Goal: Task Accomplishment & Management: Manage account settings

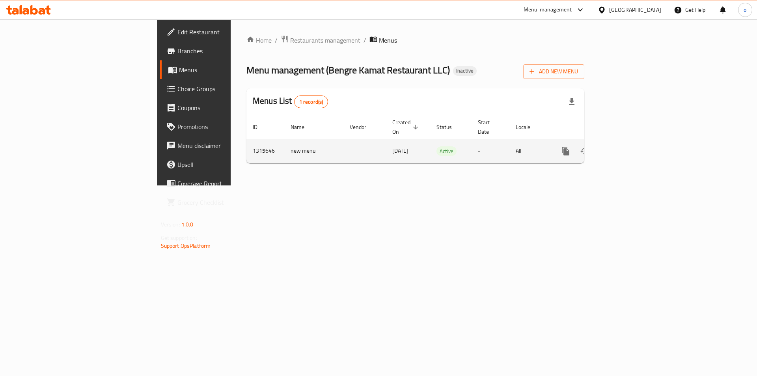
click at [284, 149] on td "new menu" at bounding box center [313, 151] width 59 height 24
click at [627, 146] on icon "enhanced table" at bounding box center [622, 150] width 9 height 9
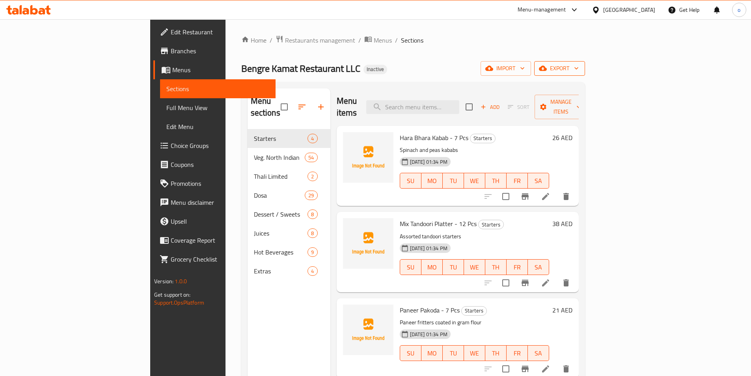
click at [547, 70] on icon "button" at bounding box center [543, 68] width 8 height 5
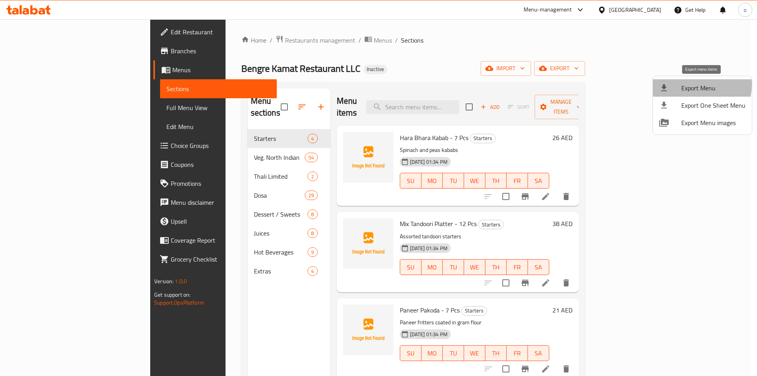
click at [694, 85] on span "Export Menu" at bounding box center [713, 87] width 64 height 9
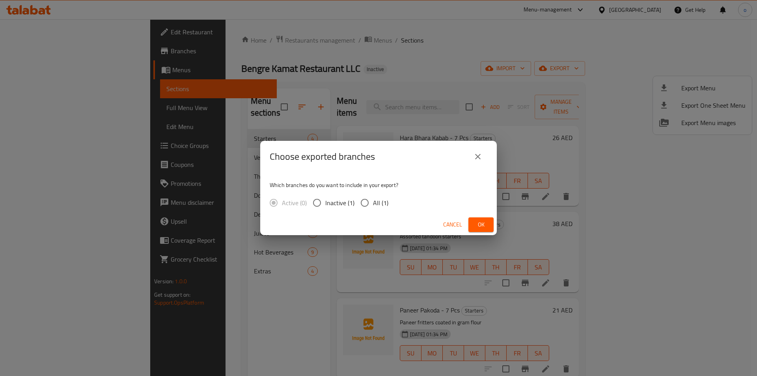
click at [479, 154] on icon "close" at bounding box center [477, 156] width 9 height 9
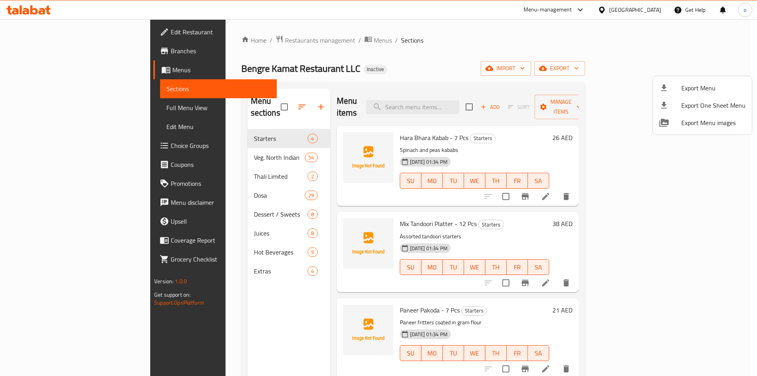
click at [660, 65] on div at bounding box center [378, 188] width 757 height 376
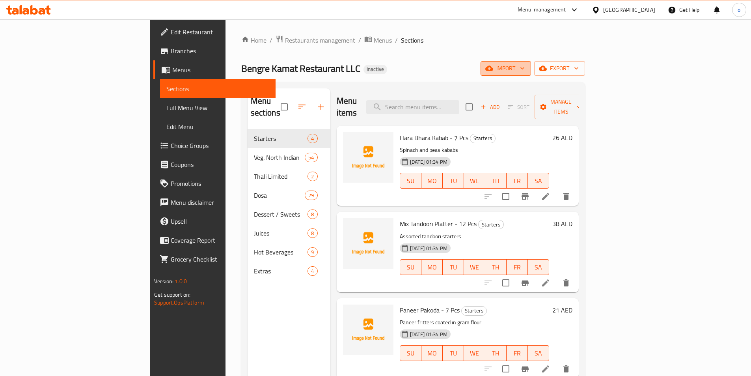
click at [525, 65] on span "import" at bounding box center [506, 68] width 38 height 10
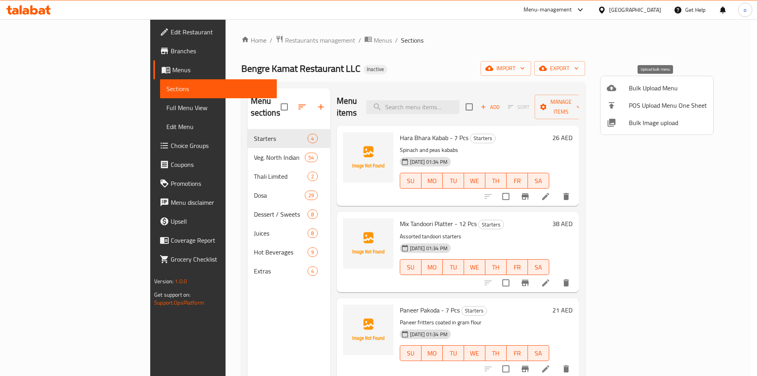
click at [656, 86] on span "Bulk Upload Menu" at bounding box center [668, 87] width 78 height 9
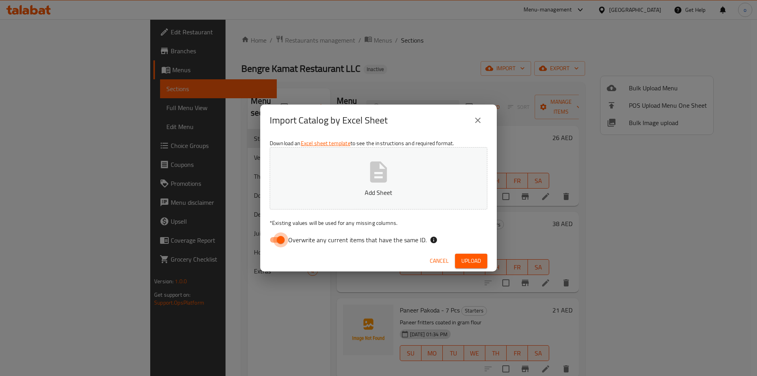
click at [279, 240] on input "Overwrite any current items that have the same ID." at bounding box center [280, 239] width 45 height 15
checkbox input "false"
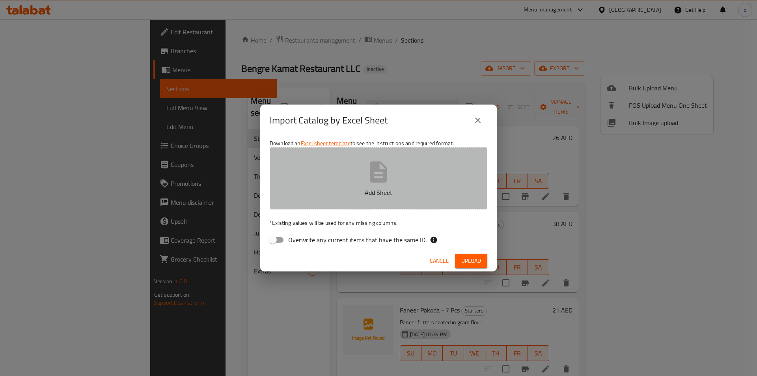
click at [378, 180] on icon "button" at bounding box center [378, 171] width 17 height 21
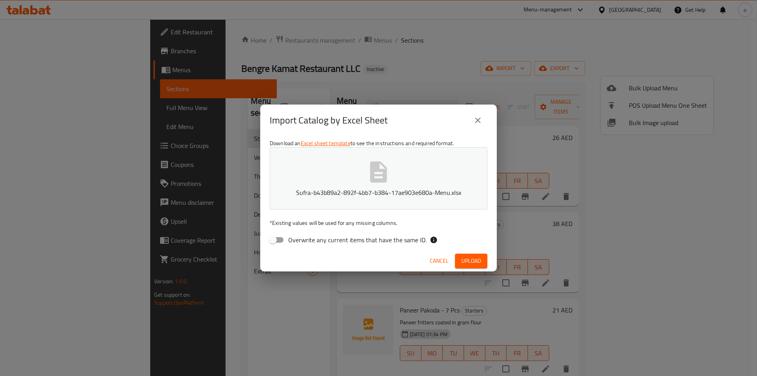
click at [466, 259] on span "Upload" at bounding box center [471, 261] width 20 height 10
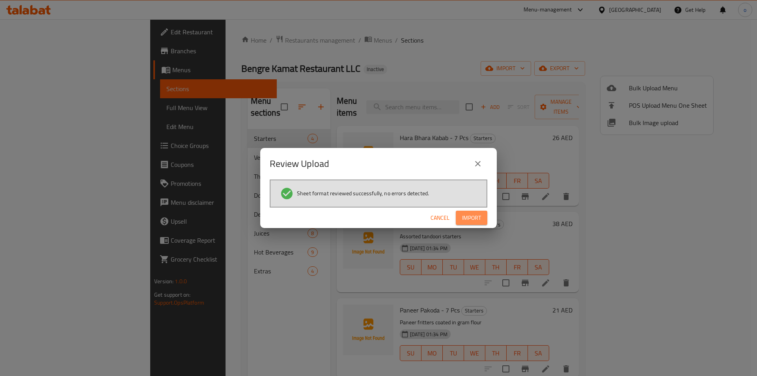
click at [475, 211] on button "Import" at bounding box center [472, 218] width 32 height 15
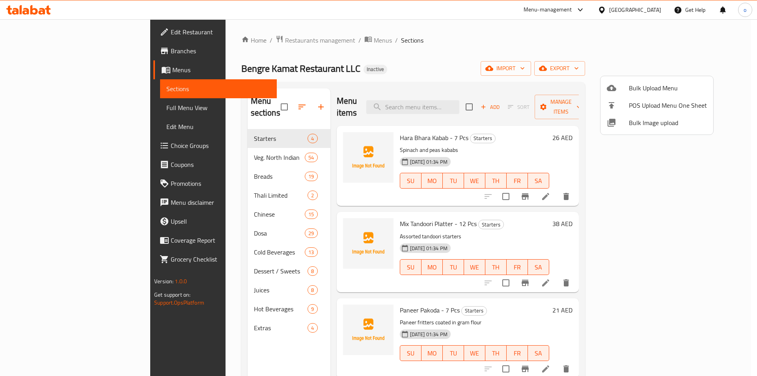
click at [198, 244] on div at bounding box center [378, 188] width 757 height 376
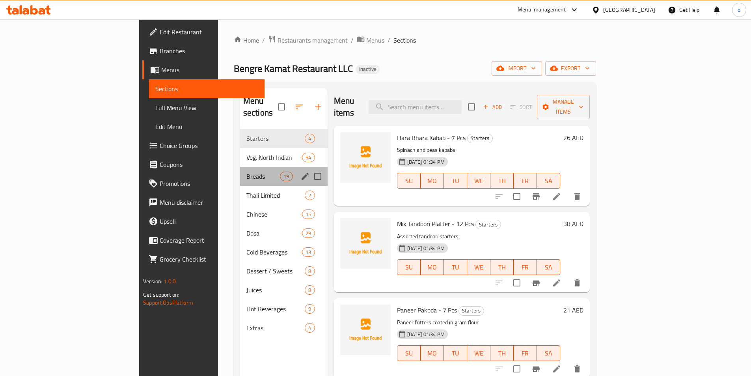
click at [240, 170] on div "Breads 19" at bounding box center [284, 176] width 88 height 19
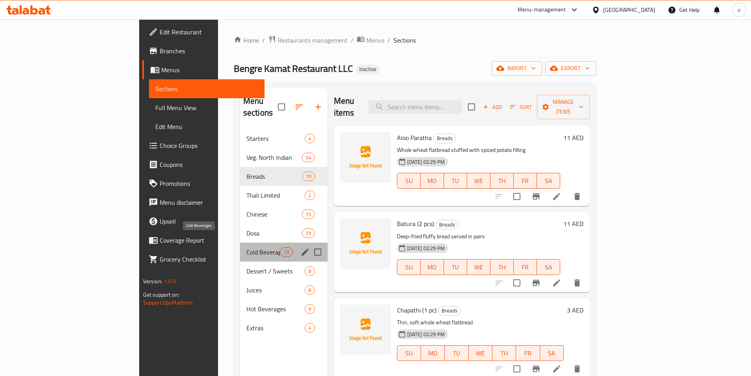
click at [246, 247] on span "Cold Beverages" at bounding box center [263, 251] width 34 height 9
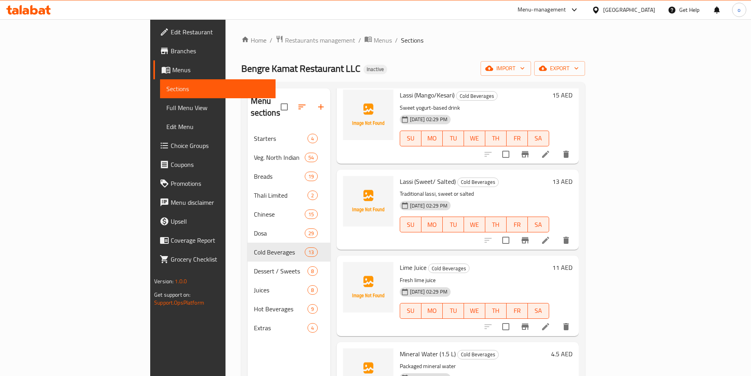
scroll to position [606, 0]
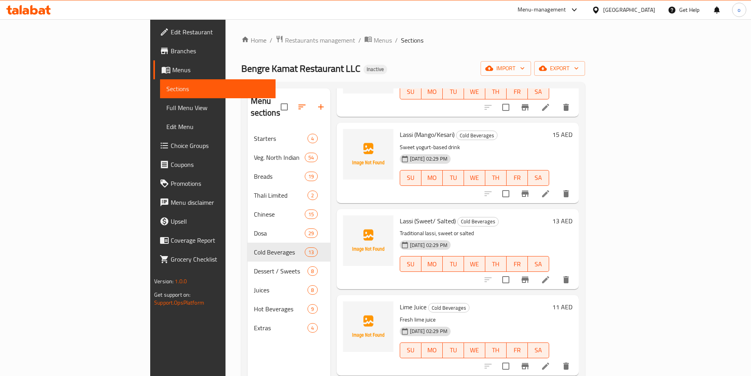
click at [550, 189] on icon at bounding box center [545, 193] width 9 height 9
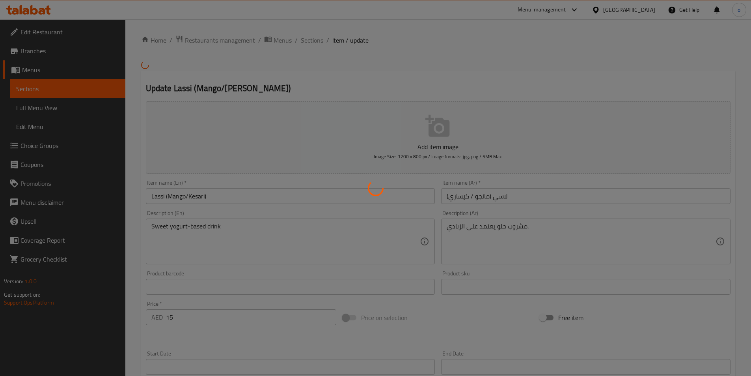
type input "اختياراك من لاسي"
type input "0"
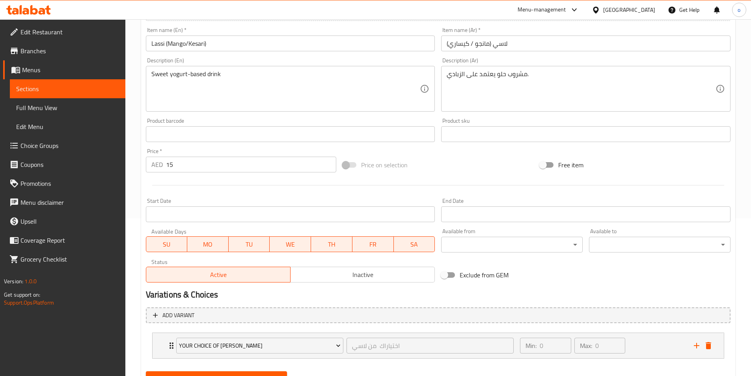
scroll to position [194, 0]
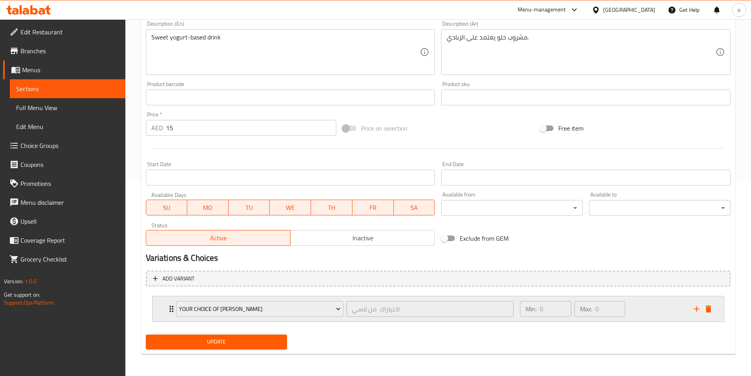
click at [175, 311] on div "your choice of [PERSON_NAME]" at bounding box center [260, 308] width 170 height 19
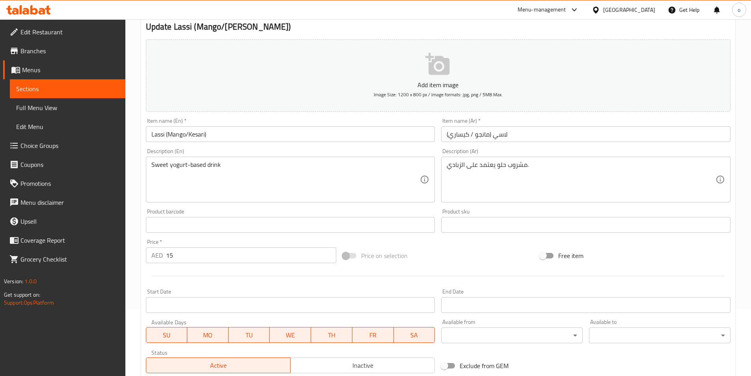
scroll to position [264, 0]
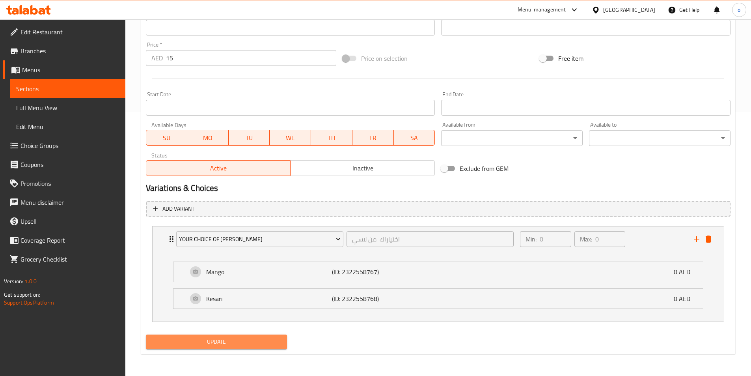
click at [260, 349] on button "Update" at bounding box center [217, 341] width 142 height 15
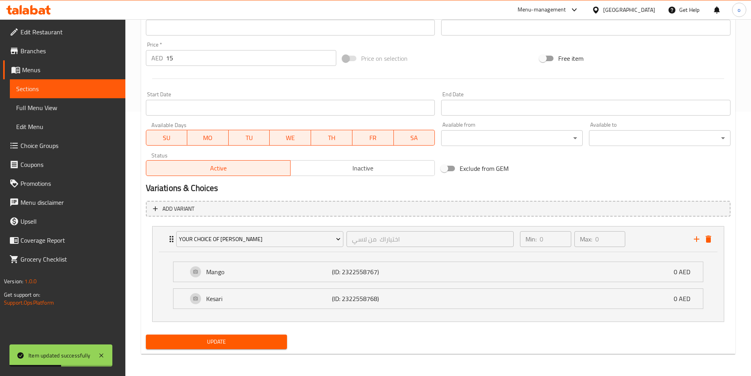
click at [59, 89] on span "Sections" at bounding box center [67, 88] width 103 height 9
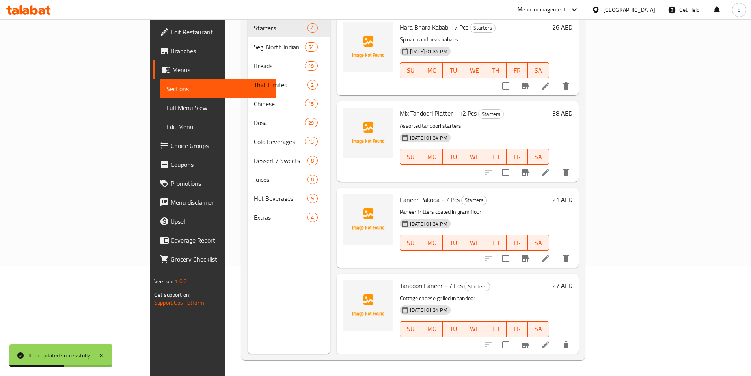
scroll to position [110, 0]
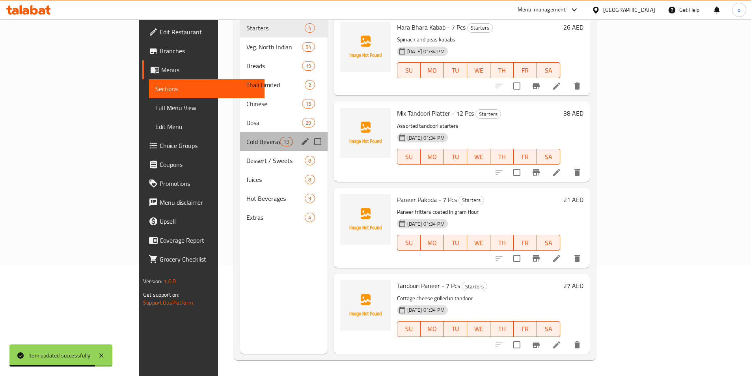
click at [240, 135] on div "Cold Beverages 13" at bounding box center [284, 141] width 88 height 19
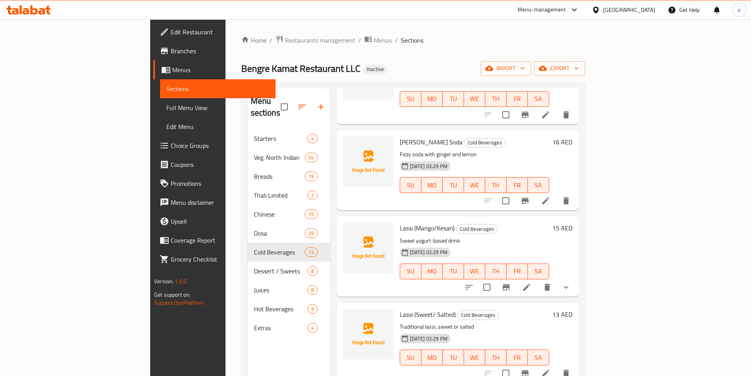
scroll to position [552, 0]
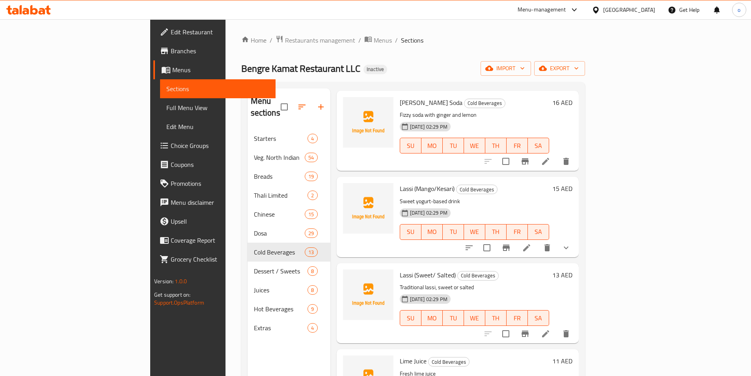
click at [550, 329] on icon at bounding box center [545, 333] width 9 height 9
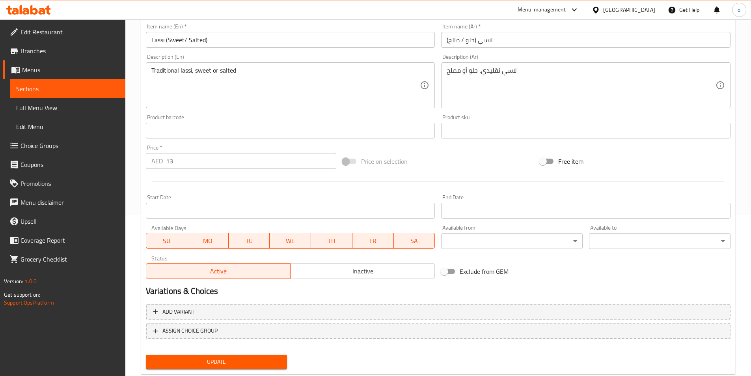
scroll to position [181, 0]
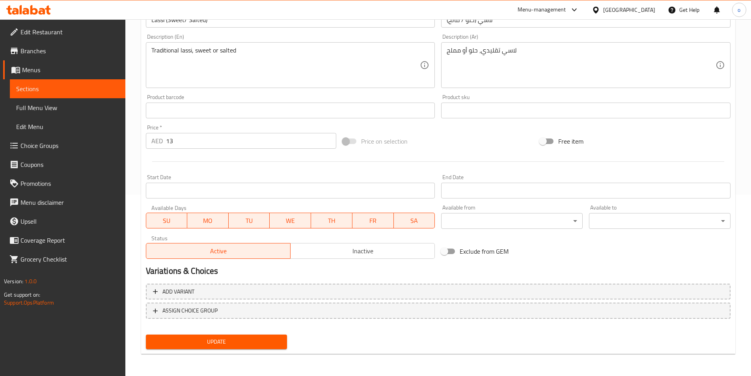
click at [88, 89] on span "Sections" at bounding box center [67, 88] width 103 height 9
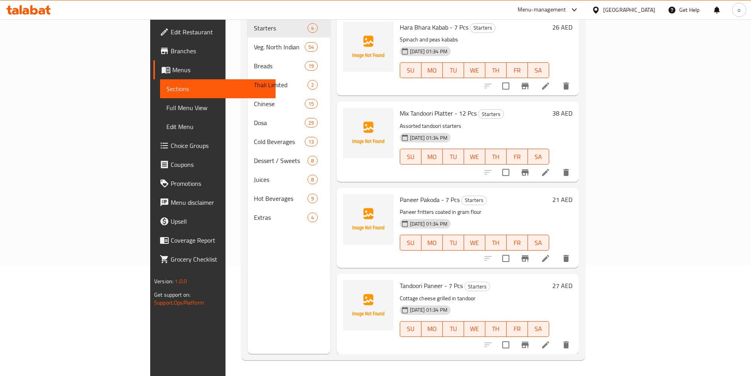
scroll to position [110, 0]
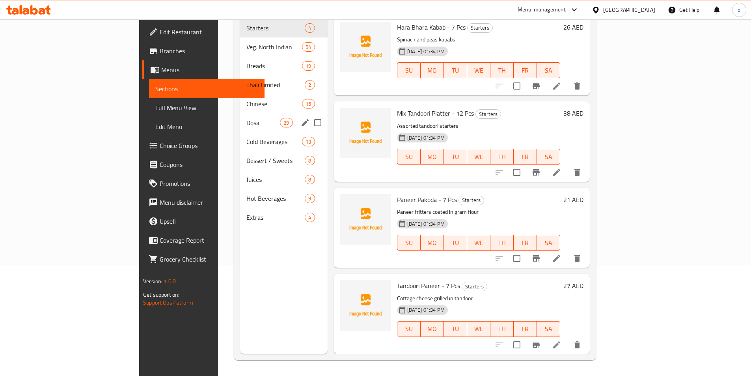
click at [240, 119] on div "Dosa 29" at bounding box center [284, 122] width 88 height 19
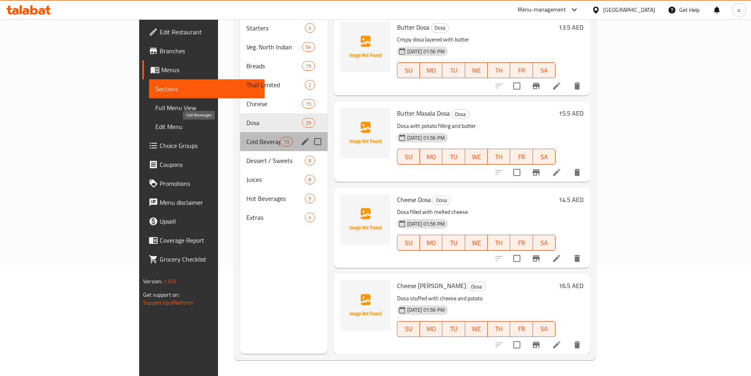
click at [246, 137] on span "Cold Beverages" at bounding box center [263, 141] width 34 height 9
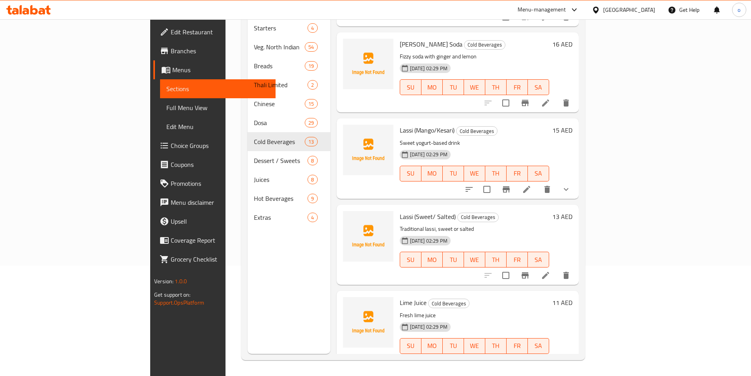
scroll to position [552, 0]
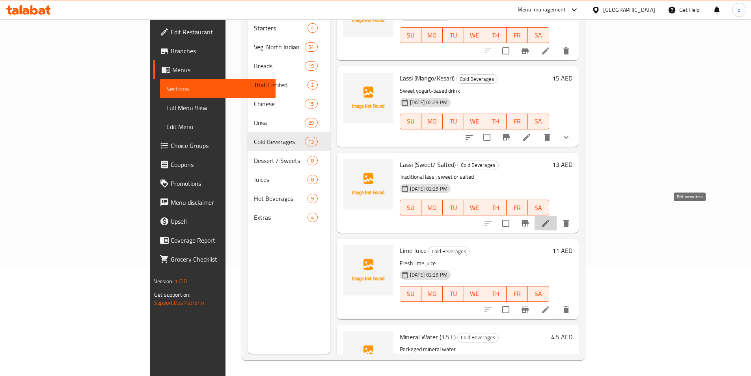
click at [550, 218] on icon at bounding box center [545, 222] width 9 height 9
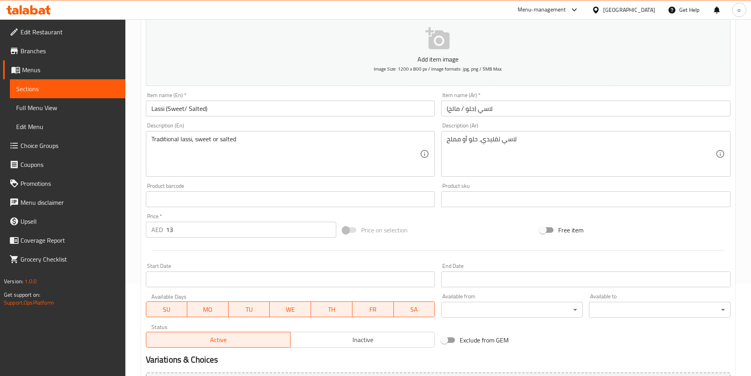
scroll to position [63, 0]
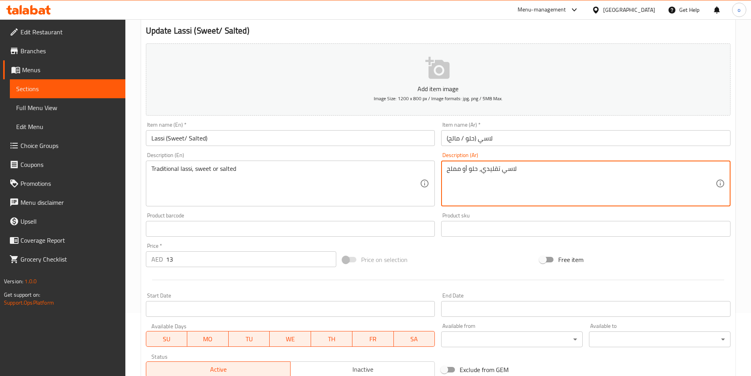
drag, startPoint x: 481, startPoint y: 170, endPoint x: 498, endPoint y: 170, distance: 16.6
click at [500, 185] on textarea "لاسي تقليدي، حلو أو مملح" at bounding box center [581, 183] width 269 height 37
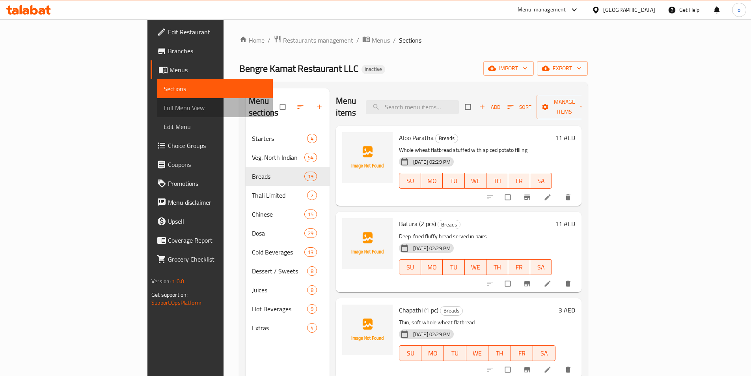
click at [157, 114] on link "Full Menu View" at bounding box center [215, 107] width 116 height 19
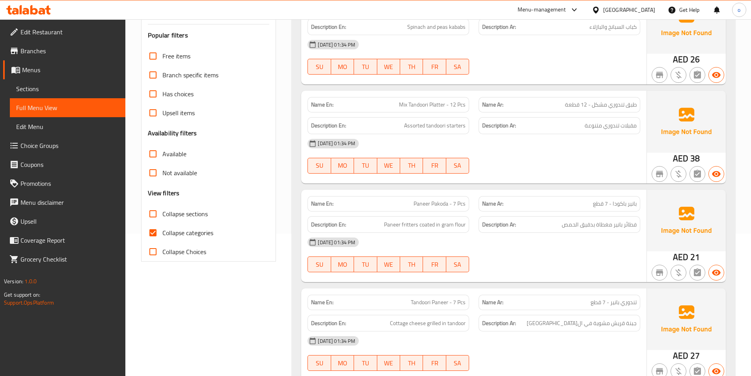
scroll to position [158, 0]
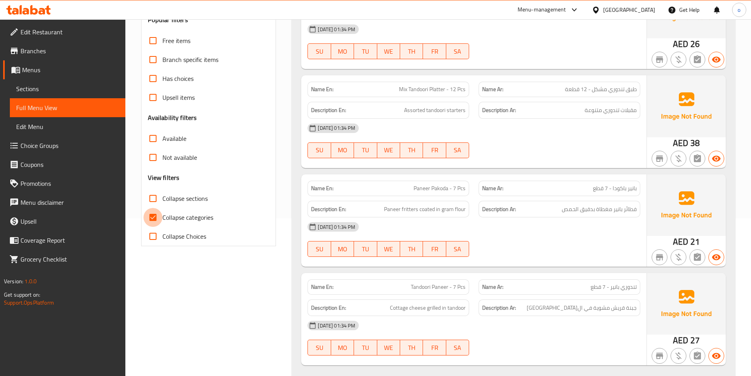
click at [153, 219] on input "Collapse categories" at bounding box center [153, 217] width 19 height 19
checkbox input "false"
click at [153, 199] on input "Collapse sections" at bounding box center [153, 198] width 19 height 19
checkbox input "true"
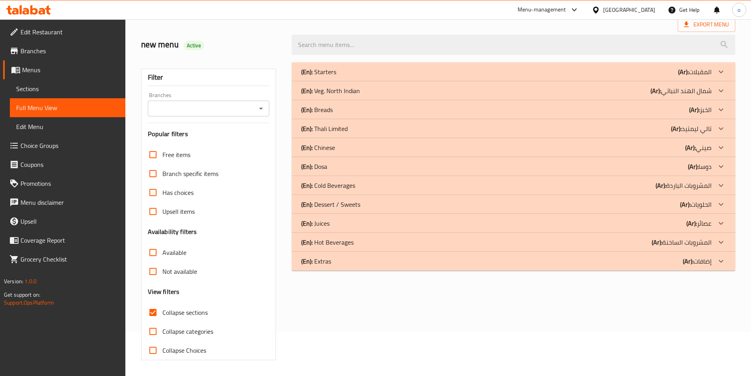
scroll to position [44, 0]
click at [99, 35] on span "Edit Restaurant" at bounding box center [70, 31] width 99 height 9
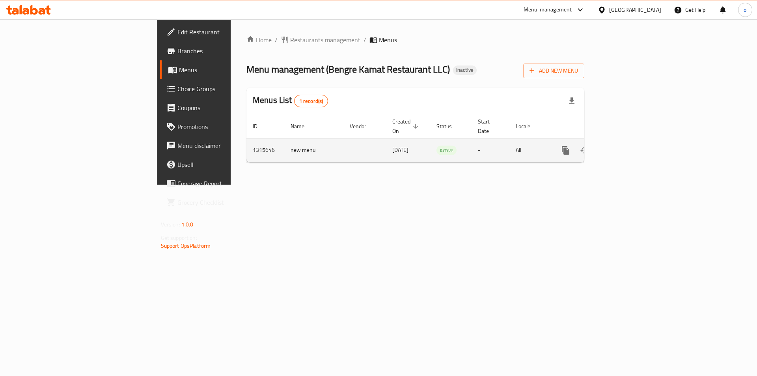
click at [627, 145] on icon "enhanced table" at bounding box center [622, 149] width 9 height 9
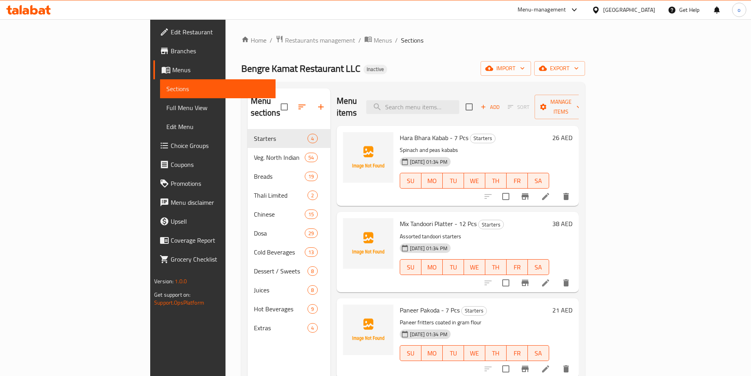
click at [166, 112] on span "Full Menu View" at bounding box center [217, 107] width 103 height 9
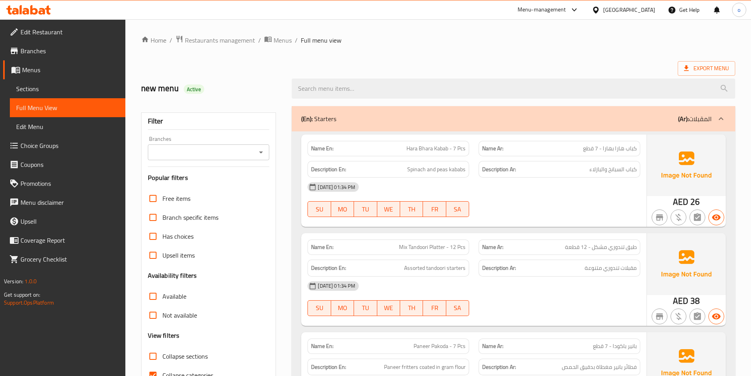
scroll to position [158, 0]
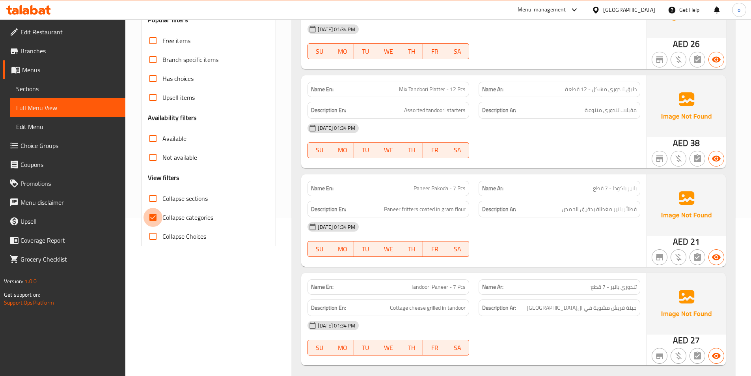
click at [149, 219] on input "Collapse categories" at bounding box center [153, 217] width 19 height 19
checkbox input "false"
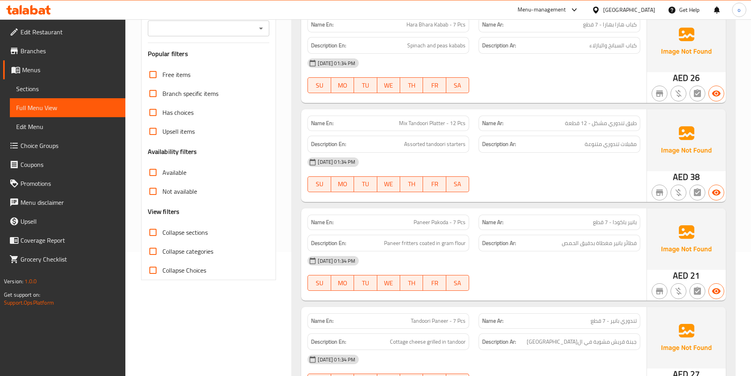
scroll to position [79, 0]
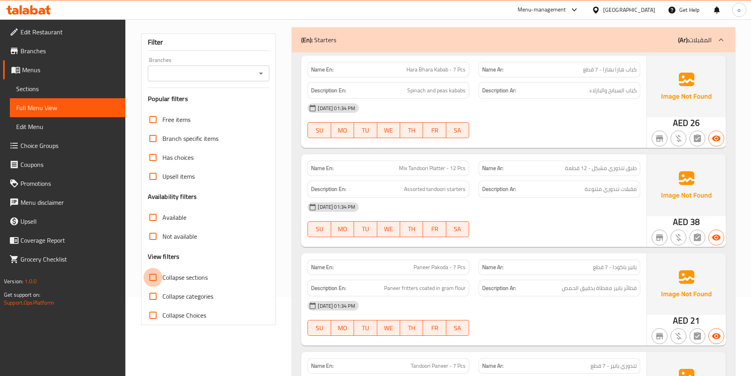
click at [149, 270] on input "Collapse sections" at bounding box center [153, 277] width 19 height 19
checkbox input "true"
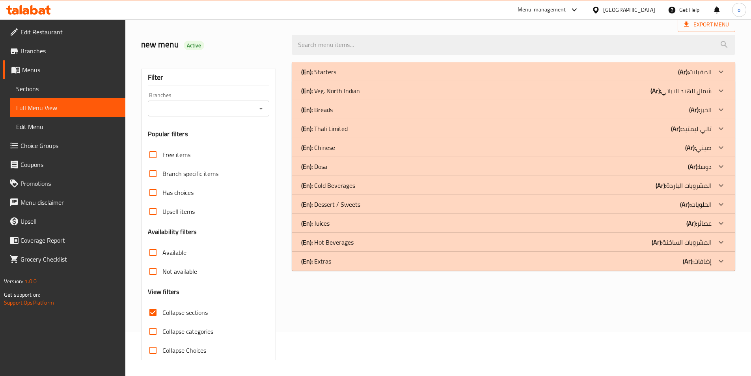
scroll to position [44, 0]
click at [369, 112] on div "(En): Breads (Ar): الخبز" at bounding box center [506, 109] width 410 height 9
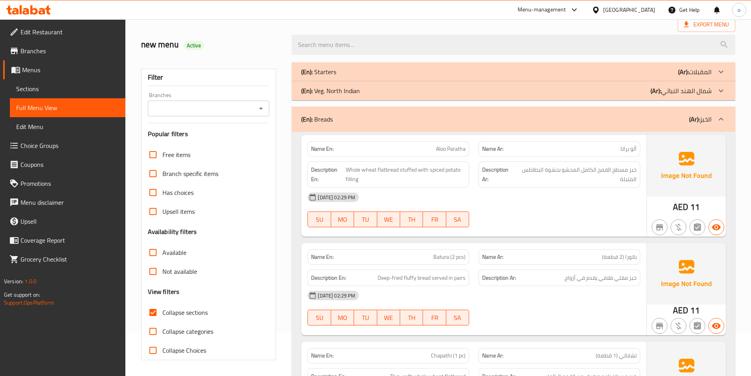
click at [426, 119] on div "(En): Breads (Ar): الخبز" at bounding box center [506, 118] width 410 height 9
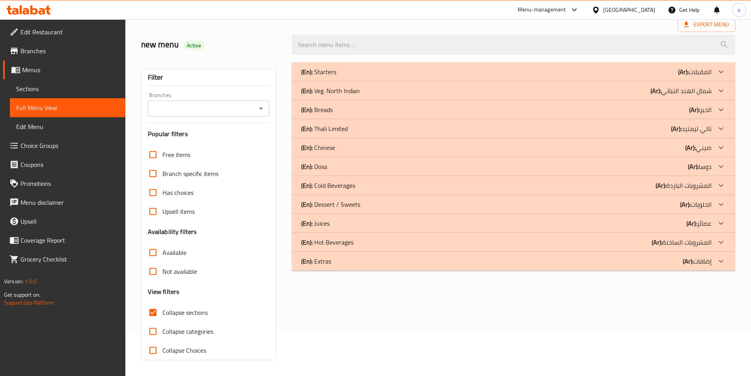
click at [368, 188] on div "(En): Cold Beverages (Ar): المشروبات الباردة" at bounding box center [506, 185] width 410 height 9
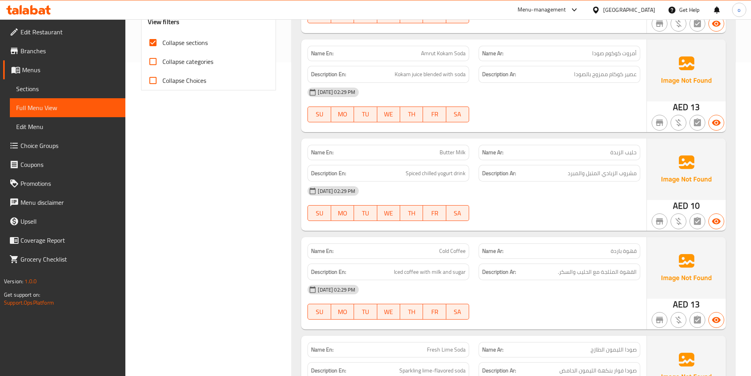
scroll to position [359, 0]
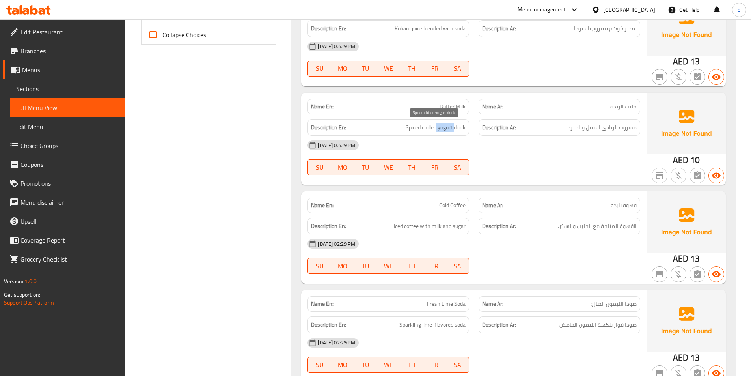
drag, startPoint x: 436, startPoint y: 127, endPoint x: 454, endPoint y: 126, distance: 17.8
click at [454, 126] on span "Spiced chilled yogurt drink" at bounding box center [436, 128] width 60 height 10
copy span "yogurt"
click at [57, 149] on span "Choice Groups" at bounding box center [70, 145] width 99 height 9
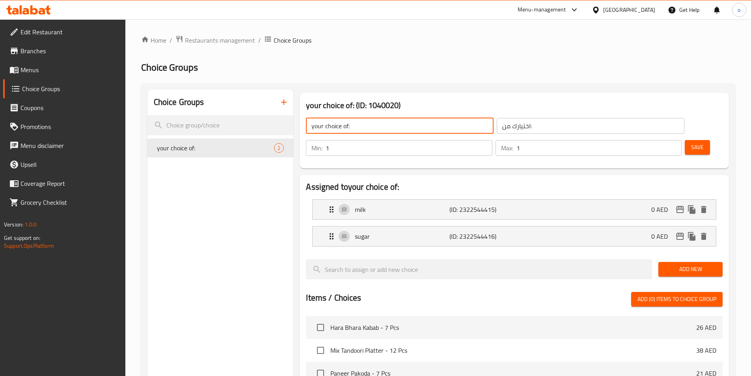
click at [407, 124] on input "your choice of:" at bounding box center [400, 126] width 188 height 16
click at [284, 101] on icon "button" at bounding box center [284, 102] width 6 height 6
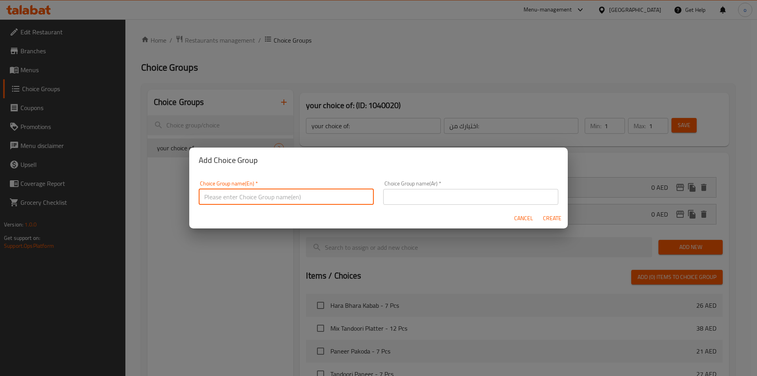
click at [311, 192] on input "text" at bounding box center [286, 197] width 175 height 16
drag, startPoint x: 296, startPoint y: 199, endPoint x: 245, endPoint y: 193, distance: 51.6
click at [245, 193] on input "your choice of Lemon Smoothi" at bounding box center [286, 197] width 175 height 16
click at [292, 202] on input "your choice of" at bounding box center [286, 197] width 175 height 16
paste input "Lassi"
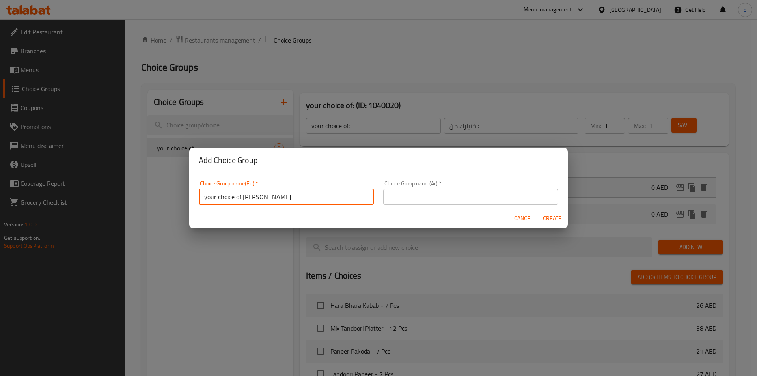
type input "your choice of [PERSON_NAME]"
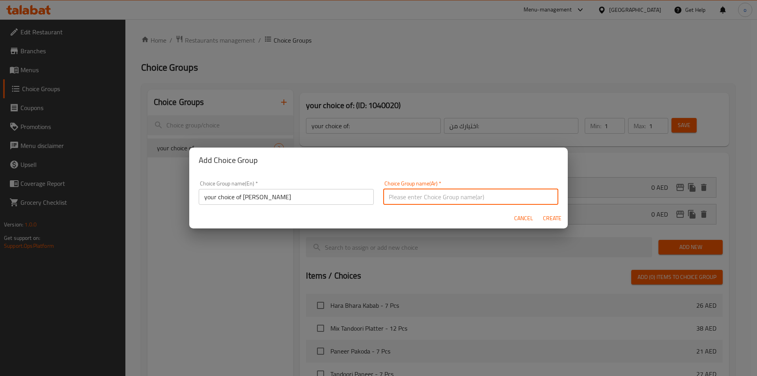
click at [425, 196] on input "text" at bounding box center [470, 197] width 175 height 16
drag, startPoint x: 384, startPoint y: 195, endPoint x: 408, endPoint y: 197, distance: 25.0
click at [408, 197] on input "اختياراك من الدونتس" at bounding box center [470, 197] width 175 height 16
click at [440, 203] on input "اختياراك من" at bounding box center [470, 197] width 175 height 16
click at [427, 201] on input "اختياراك من" at bounding box center [470, 197] width 175 height 16
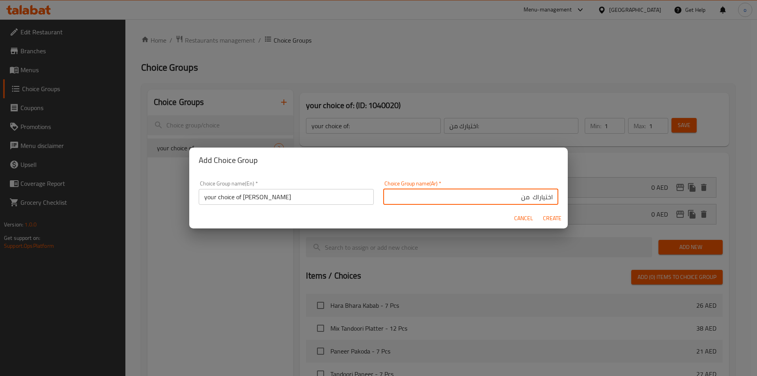
paste input "لاسي"
type input "اختياراك من لاسي"
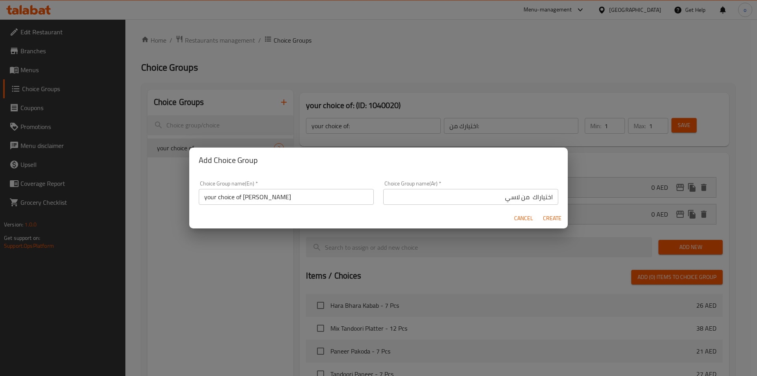
click at [551, 219] on span "Create" at bounding box center [552, 218] width 19 height 10
type input "your choice of [PERSON_NAME]"
type input "اختياراك من لاسي"
type input "0"
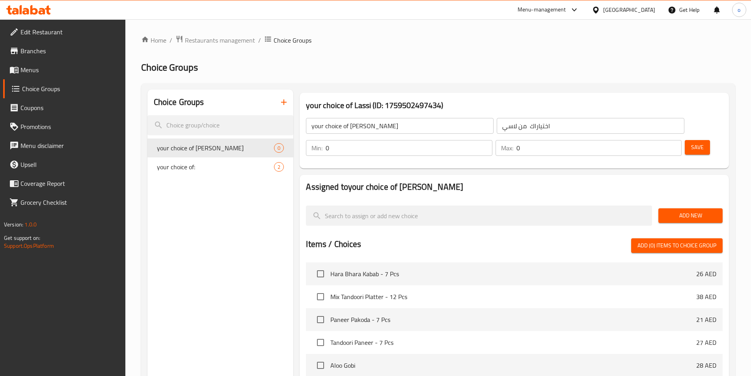
click at [691, 142] on span "Save" at bounding box center [697, 147] width 13 height 10
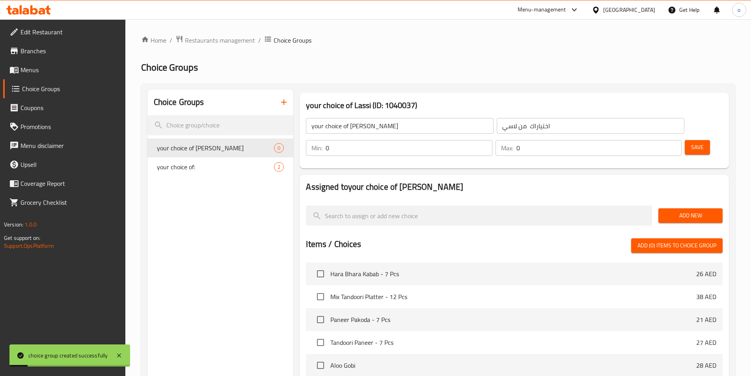
click at [696, 211] on span "Add New" at bounding box center [691, 216] width 52 height 10
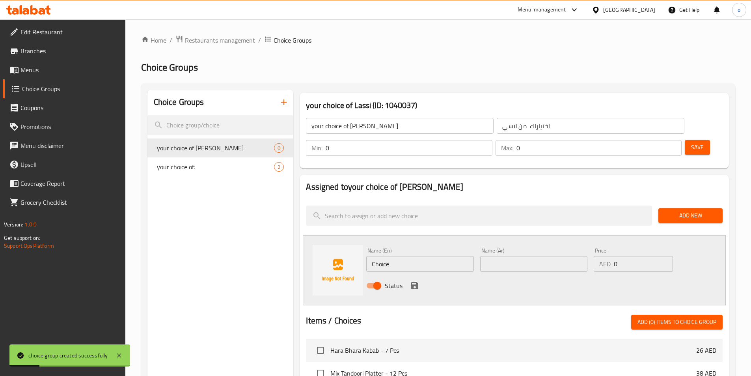
click at [448, 256] on input "Choice" at bounding box center [419, 264] width 107 height 16
type input "C"
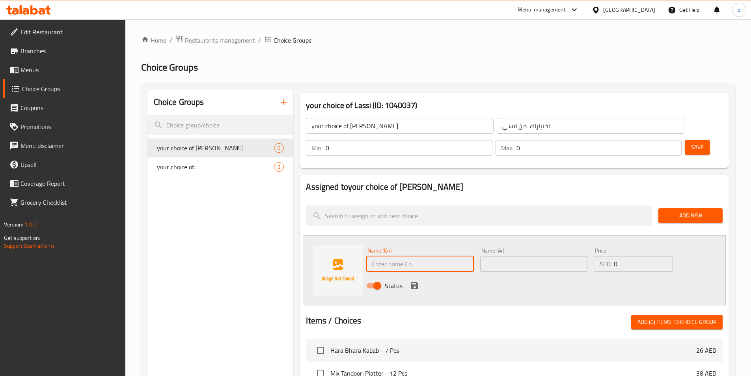
click at [449, 256] on input "text" at bounding box center [419, 264] width 107 height 16
paste input "Mango"
type input "Mango"
click at [536, 256] on input "text" at bounding box center [533, 264] width 107 height 16
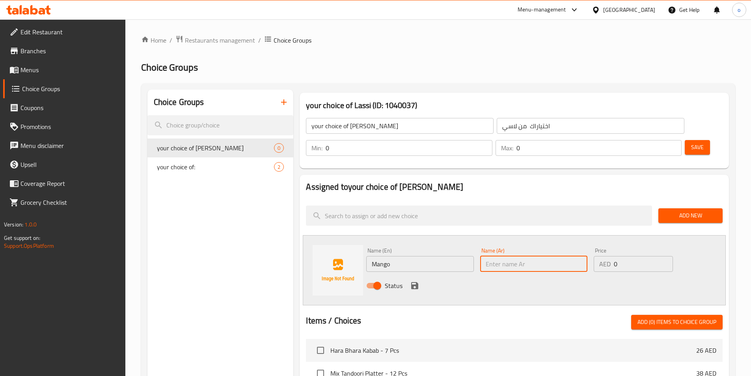
type input "l"
type input "م"
type input "مانجو"
click at [412, 281] on icon "save" at bounding box center [414, 285] width 9 height 9
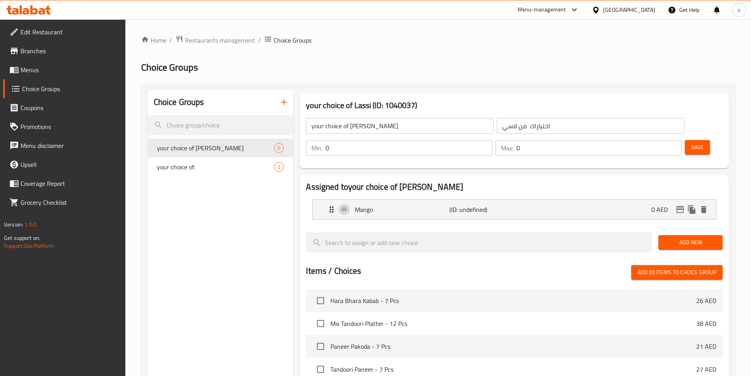
click at [673, 237] on span "Add New" at bounding box center [691, 242] width 52 height 10
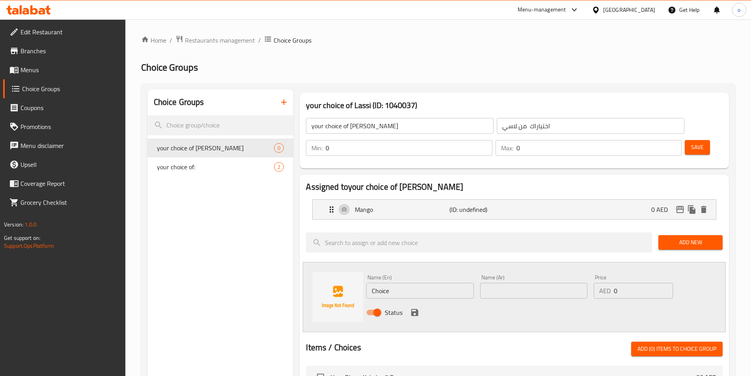
click at [427, 283] on input "Choice" at bounding box center [419, 291] width 107 height 16
type input "C"
click at [384, 283] on input "text" at bounding box center [419, 291] width 107 height 16
paste input "Kesari"
type input "Kesari"
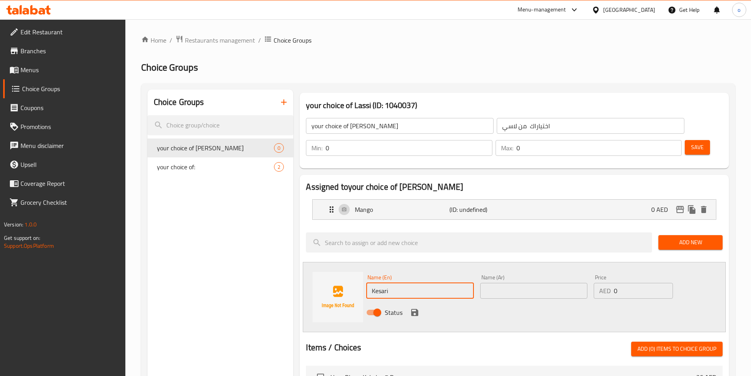
click at [524, 283] on input "text" at bounding box center [533, 291] width 107 height 16
click at [520, 283] on input "text" at bounding box center [533, 291] width 107 height 16
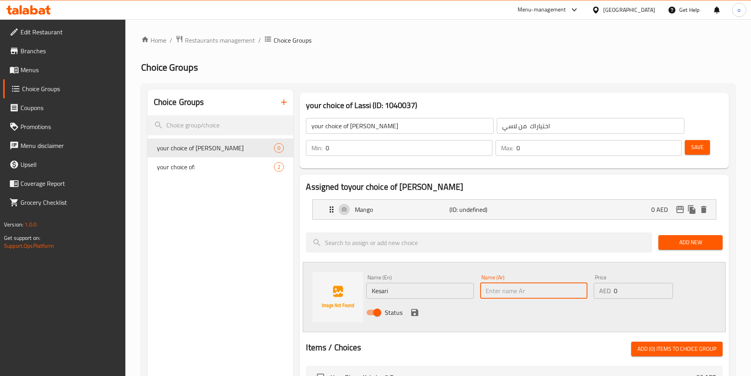
paste input "كيساري"
type input "كيساري"
click at [410, 308] on icon "save" at bounding box center [414, 312] width 9 height 9
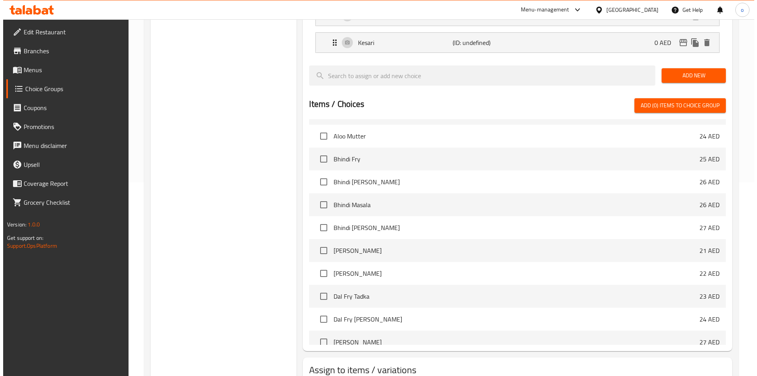
scroll to position [227, 0]
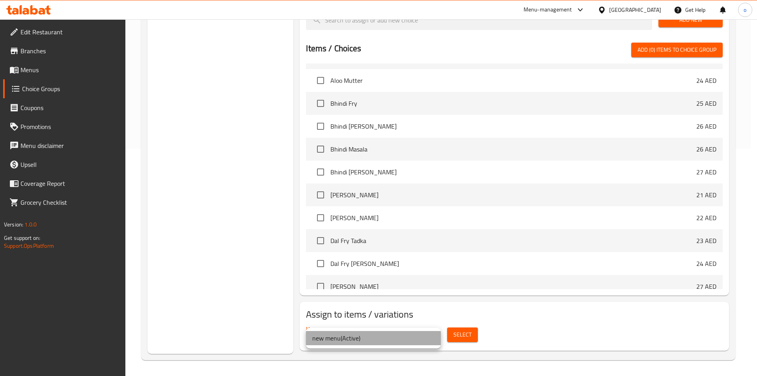
click at [418, 339] on li "new menu ( Active )" at bounding box center [373, 338] width 135 height 14
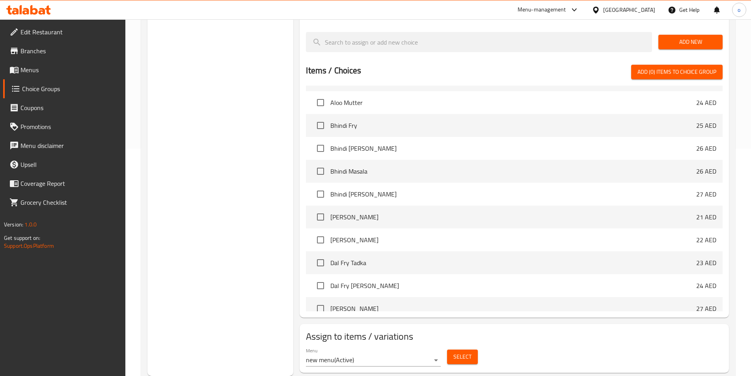
click at [441, 344] on div "Menu new menu ( Active )" at bounding box center [373, 356] width 141 height 25
click at [454, 352] on span "Select" at bounding box center [462, 357] width 18 height 10
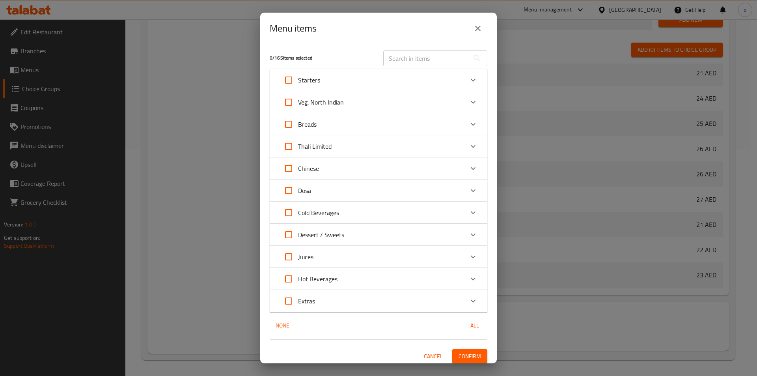
click at [356, 212] on div "Cold Beverages" at bounding box center [371, 212] width 185 height 19
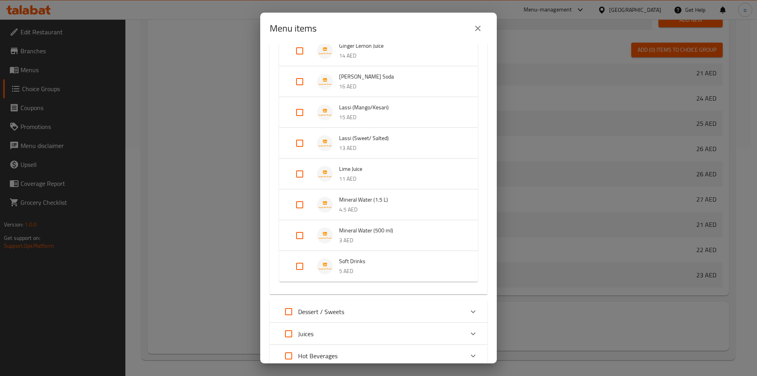
scroll to position [355, 0]
click at [300, 117] on input "Expand" at bounding box center [299, 115] width 19 height 19
checkbox input "true"
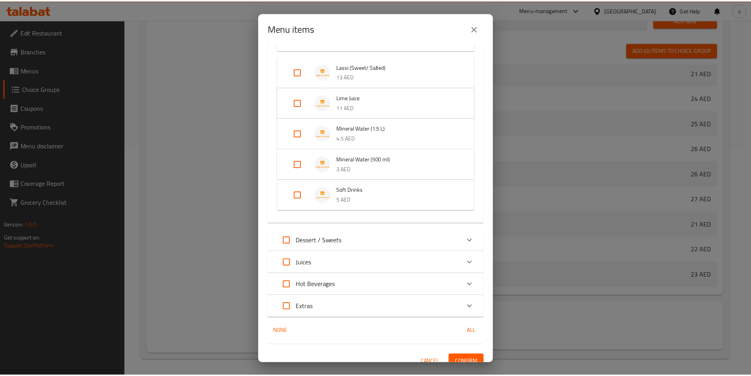
scroll to position [451, 0]
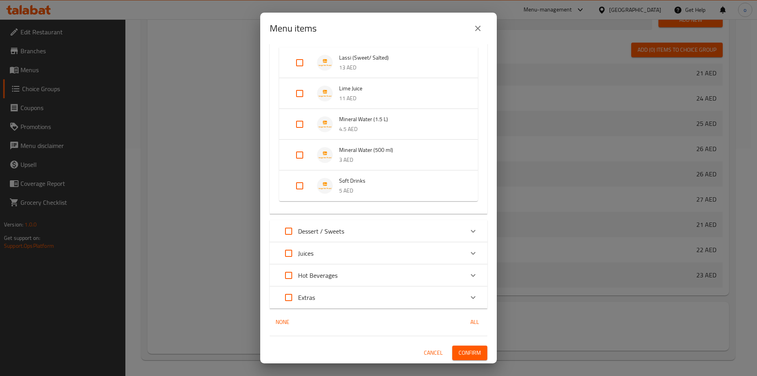
click at [466, 349] on span "Confirm" at bounding box center [470, 353] width 22 height 10
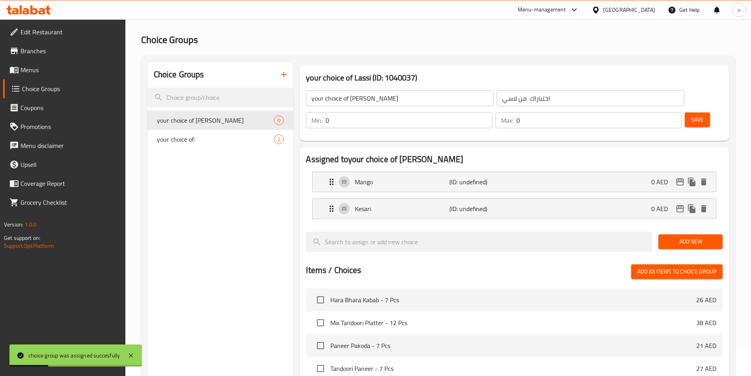
scroll to position [0, 0]
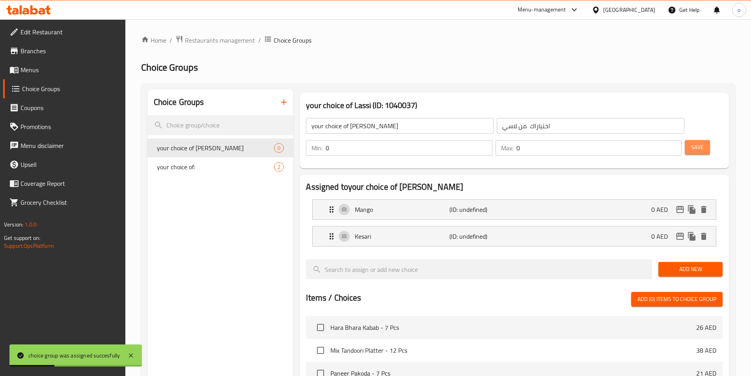
click at [691, 142] on span "Save" at bounding box center [697, 147] width 13 height 10
click at [284, 103] on icon "button" at bounding box center [284, 102] width 6 height 6
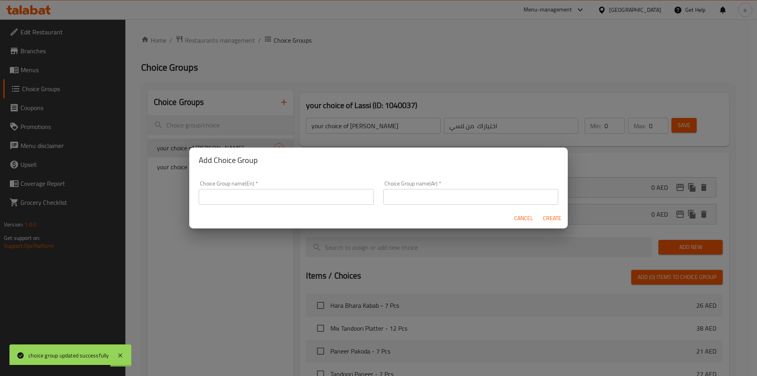
click at [282, 194] on input "text" at bounding box center [286, 197] width 175 height 16
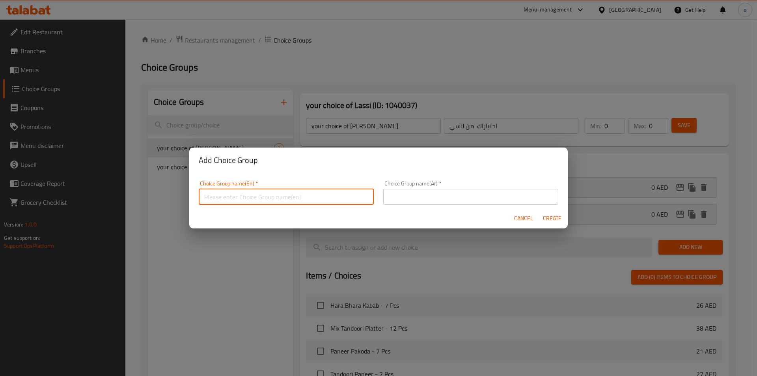
type input "your choice of Lassi"
click at [430, 198] on input "text" at bounding box center [470, 197] width 175 height 16
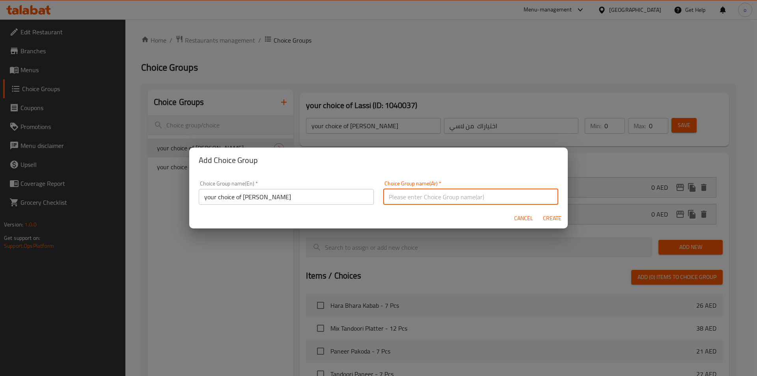
type input "اختياراك من لاسي"
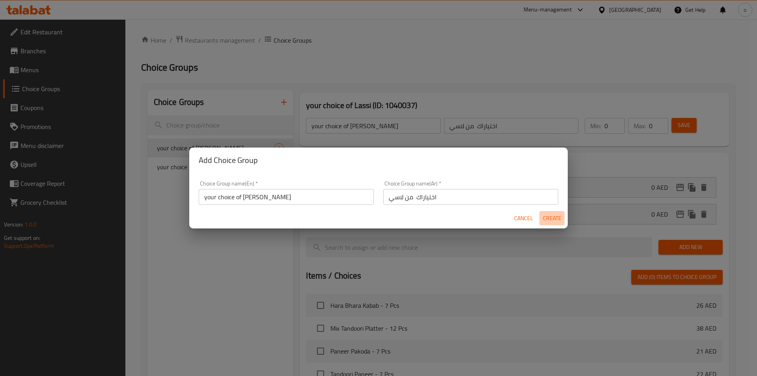
click at [546, 219] on span "Create" at bounding box center [552, 218] width 19 height 10
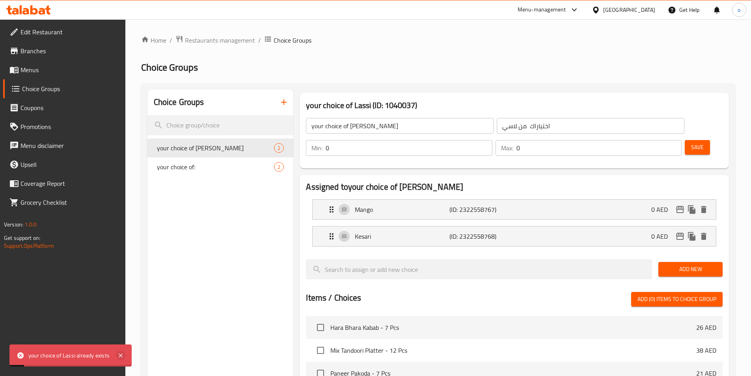
click at [117, 355] on icon at bounding box center [120, 355] width 9 height 9
click at [252, 235] on div "Choice Groups your choice of Lassi 2 your choice of: 2" at bounding box center [220, 346] width 146 height 513
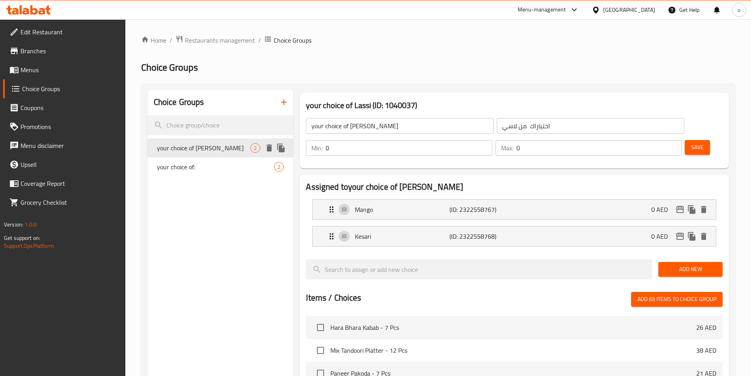
click at [225, 145] on span "your choice of Lassi" at bounding box center [204, 147] width 94 height 9
click at [280, 99] on icon "button" at bounding box center [283, 101] width 9 height 9
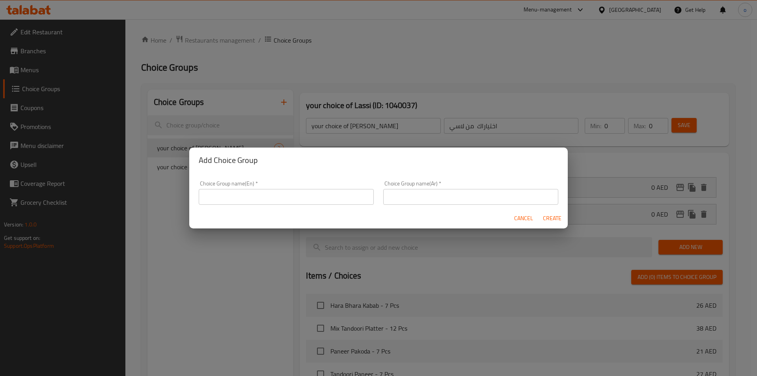
click at [303, 192] on input "text" at bounding box center [286, 197] width 175 height 16
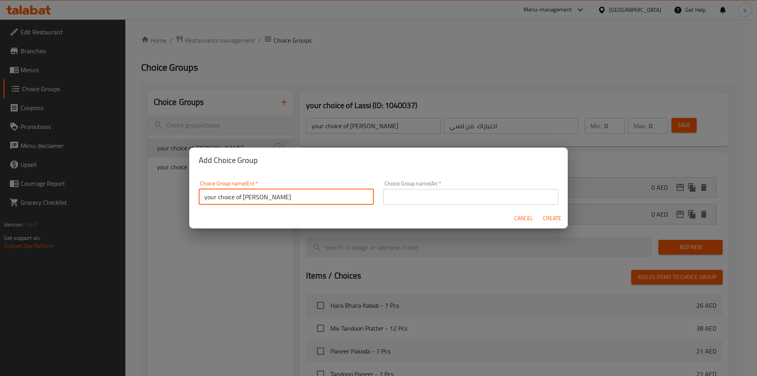
click at [302, 198] on input "your choice of Lassi" at bounding box center [286, 197] width 175 height 16
type input "your choice of Lassi"
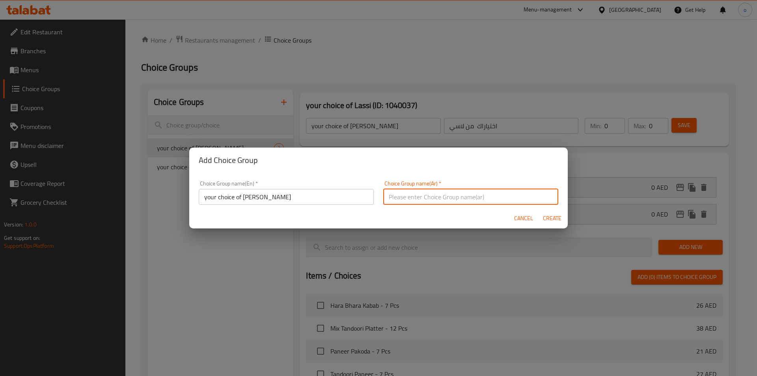
click at [457, 192] on input "text" at bounding box center [470, 197] width 175 height 16
type input "اختياراك من لاسي"
click at [546, 215] on span "Create" at bounding box center [552, 218] width 19 height 10
type input "your choice of Lassi"
type input "اختياراك من لاسي"
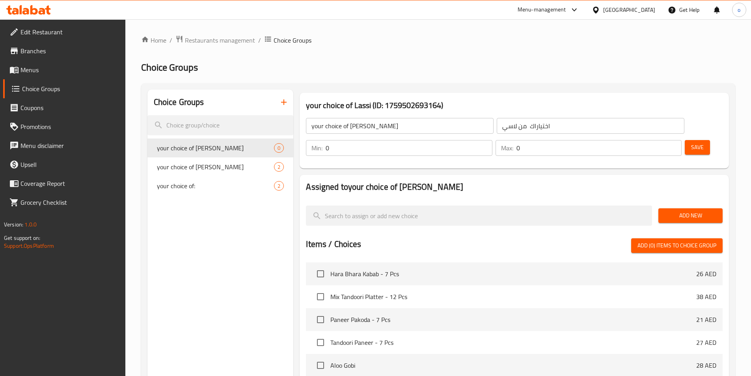
click at [677, 211] on span "Add New" at bounding box center [691, 216] width 52 height 10
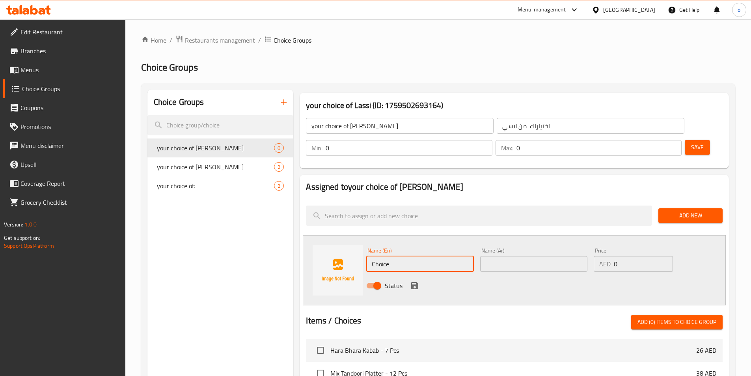
drag, startPoint x: 427, startPoint y: 241, endPoint x: 254, endPoint y: 230, distance: 173.4
click at [254, 230] on div "Choice Groups your choice of Lassi 0 your choice of Lassi 2 your choice of: 2 y…" at bounding box center [439, 358] width 585 height 536
click at [448, 256] on input "text" at bounding box center [419, 264] width 107 height 16
paste input "Sweet"
type input "Sweet"
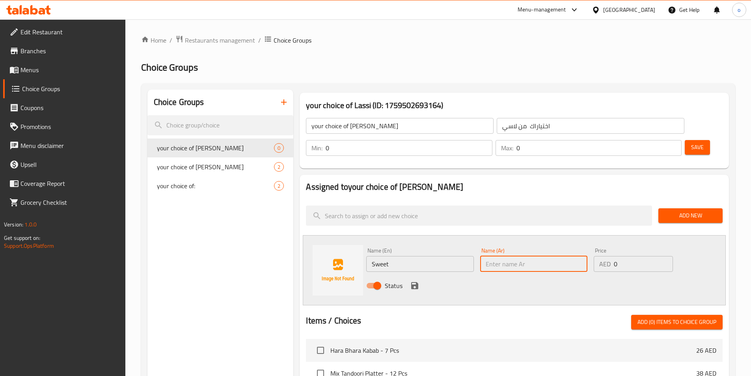
click at [533, 256] on input "text" at bounding box center [533, 264] width 107 height 16
paste input "حلو"
click at [509, 256] on input "حلو" at bounding box center [533, 264] width 107 height 16
type input "حلو"
click at [507, 275] on div "Status" at bounding box center [533, 285] width 341 height 21
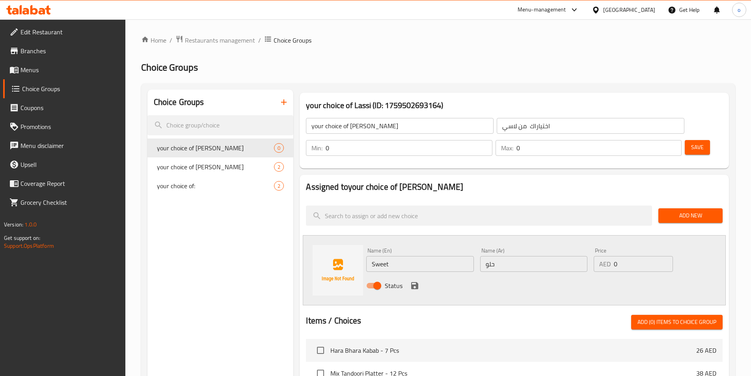
click at [414, 282] on icon "save" at bounding box center [414, 285] width 7 height 7
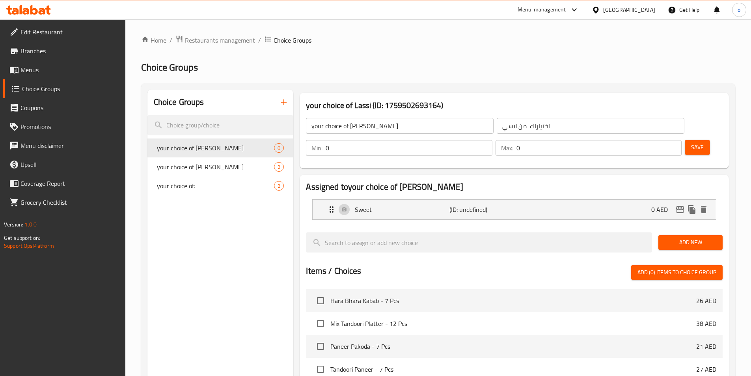
click at [677, 237] on span "Add New" at bounding box center [691, 242] width 52 height 10
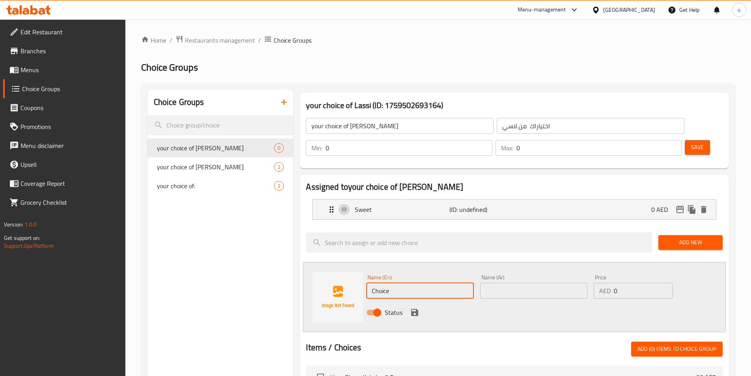
drag, startPoint x: 442, startPoint y: 273, endPoint x: 368, endPoint y: 273, distance: 73.7
click at [368, 283] on input "Choice" at bounding box center [419, 291] width 107 height 16
click at [465, 283] on input "text" at bounding box center [419, 291] width 107 height 16
paste input "Salted"
type input "Salted"
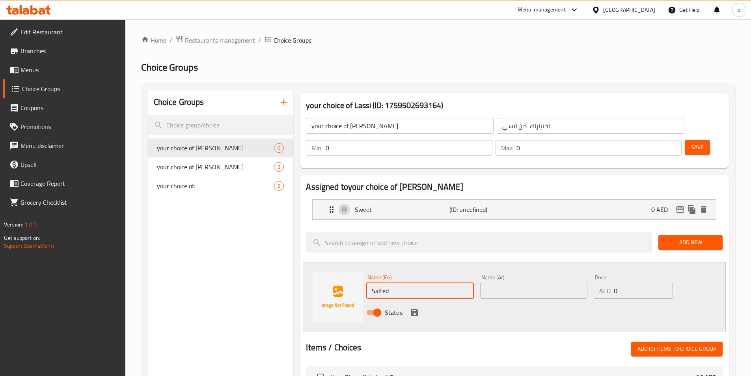
click at [554, 283] on input "text" at bounding box center [533, 291] width 107 height 16
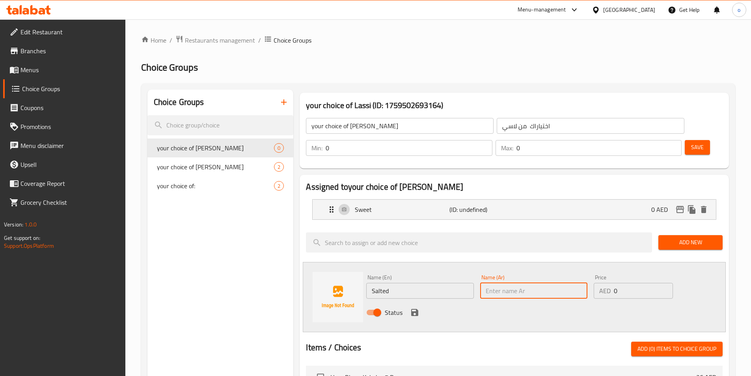
click at [523, 283] on input "text" at bounding box center [533, 291] width 107 height 16
paste input "مالح"
type input "مالح"
click at [417, 309] on icon "save" at bounding box center [414, 312] width 7 height 7
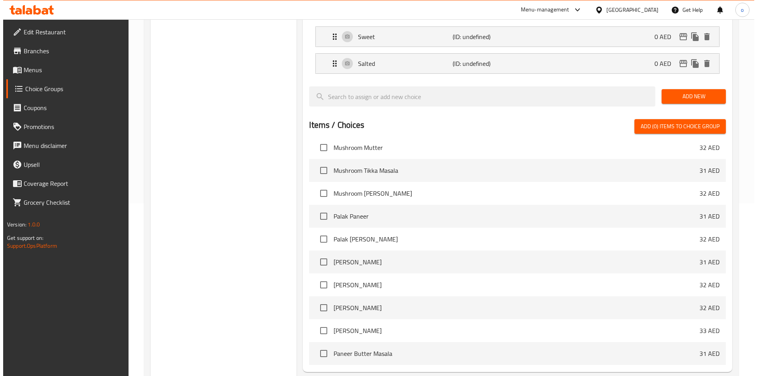
scroll to position [227, 0]
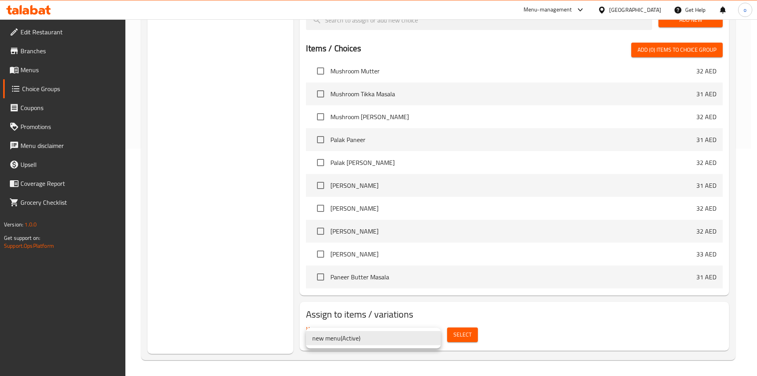
click at [440, 338] on li "new menu ( Active )" at bounding box center [373, 338] width 135 height 14
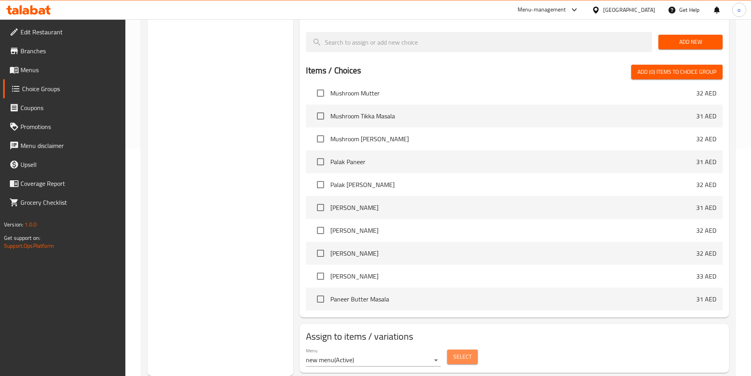
click at [475, 349] on button "Select" at bounding box center [462, 356] width 31 height 15
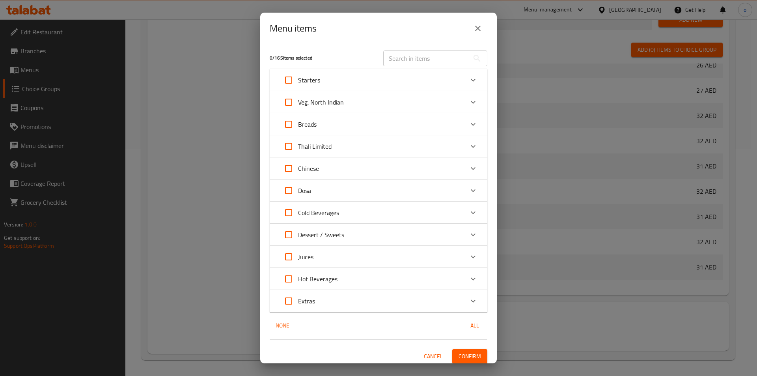
click at [398, 211] on div "Cold Beverages" at bounding box center [371, 212] width 185 height 19
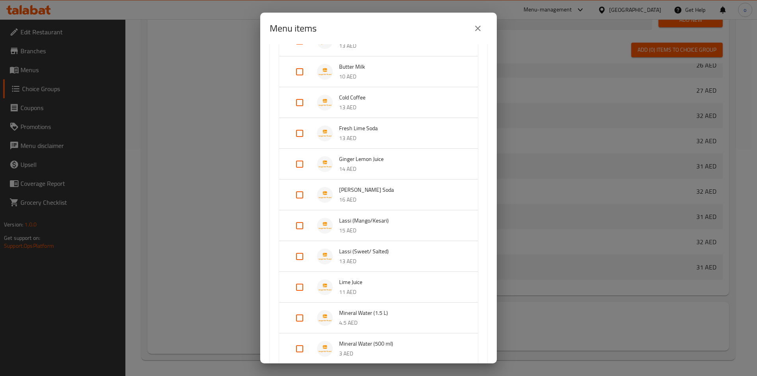
scroll to position [315, 0]
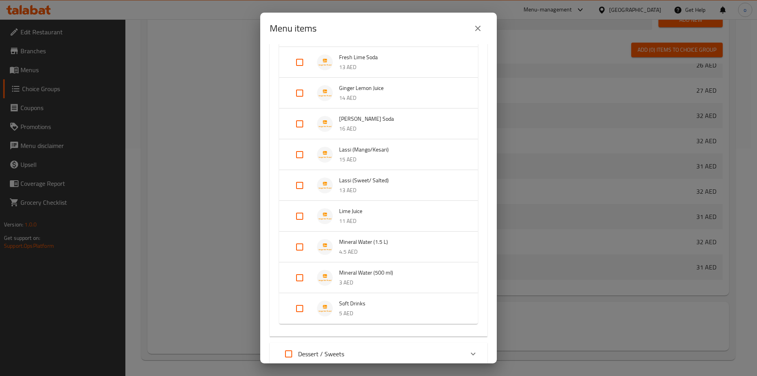
click at [385, 188] on p "13 AED" at bounding box center [400, 190] width 123 height 10
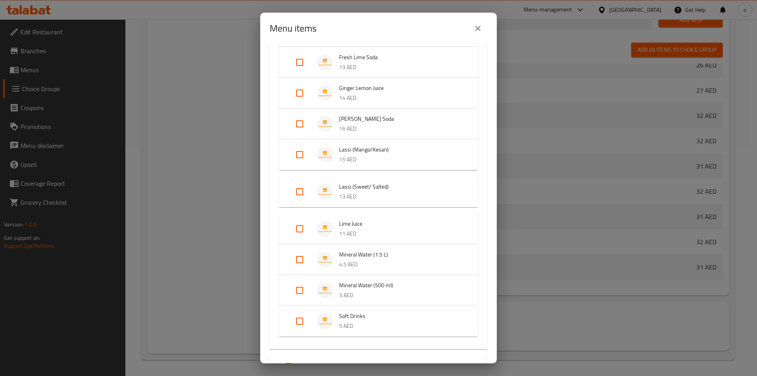
click at [300, 194] on input "Expand" at bounding box center [299, 191] width 19 height 19
checkbox input "true"
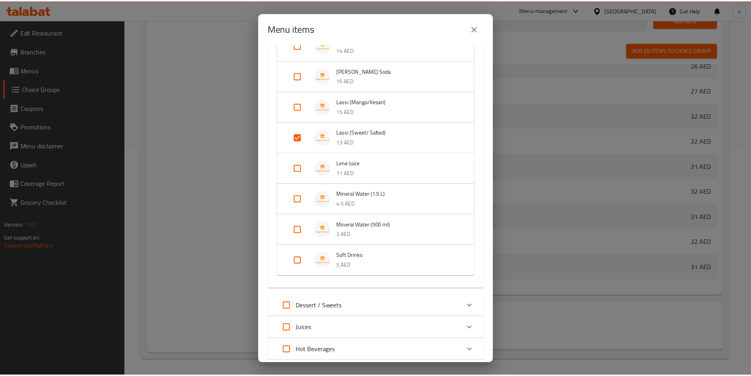
scroll to position [438, 0]
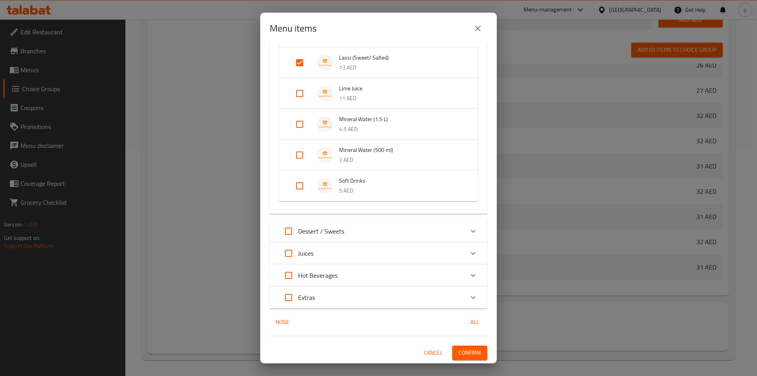
click at [467, 345] on button "Confirm" at bounding box center [469, 352] width 35 height 15
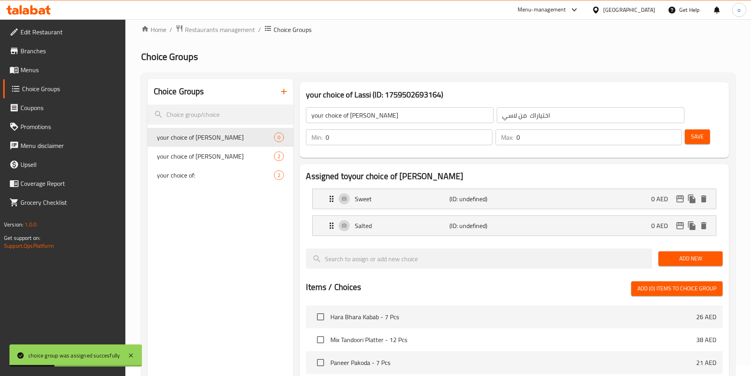
scroll to position [0, 0]
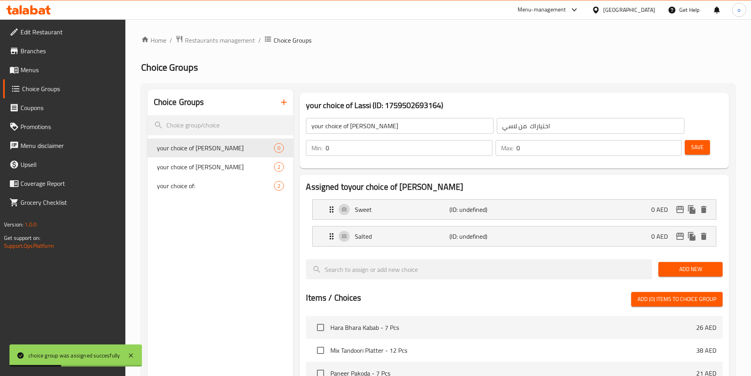
click at [691, 142] on span "Save" at bounding box center [697, 147] width 13 height 10
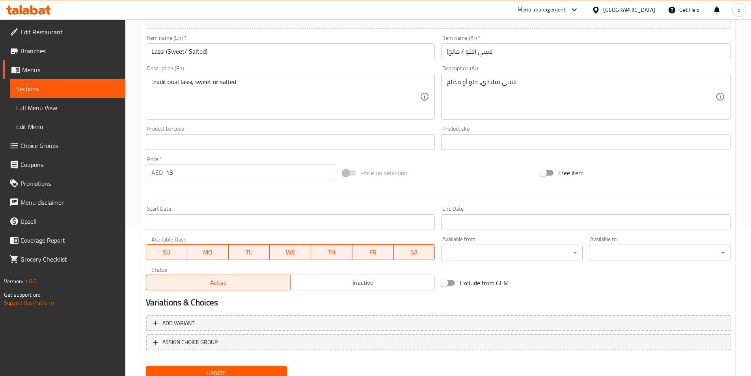
scroll to position [181, 0]
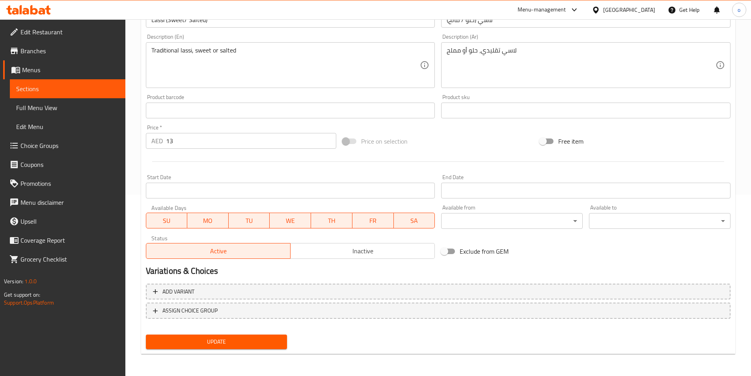
click at [81, 86] on span "Sections" at bounding box center [67, 88] width 103 height 9
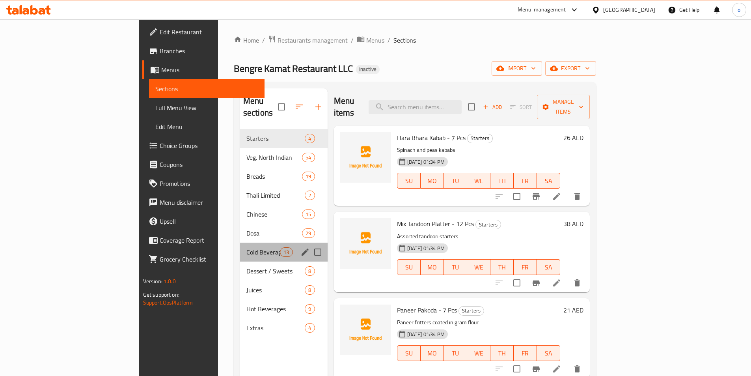
click at [240, 246] on div "Cold Beverages 13" at bounding box center [284, 251] width 88 height 19
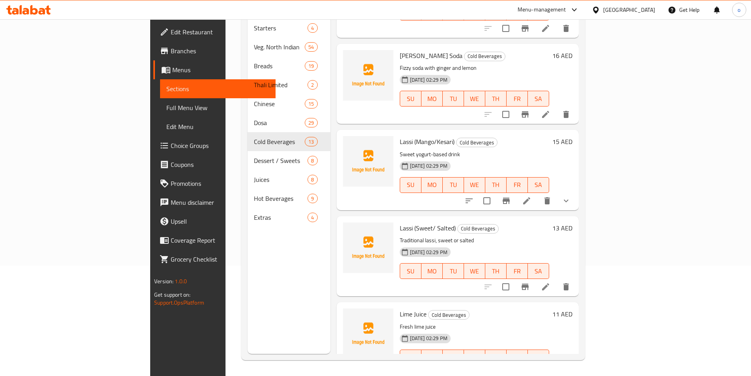
scroll to position [488, 0]
click at [550, 283] on icon at bounding box center [545, 287] width 9 height 9
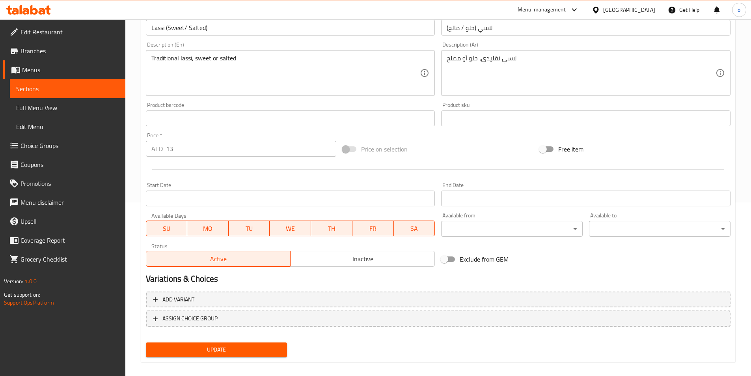
scroll to position [181, 0]
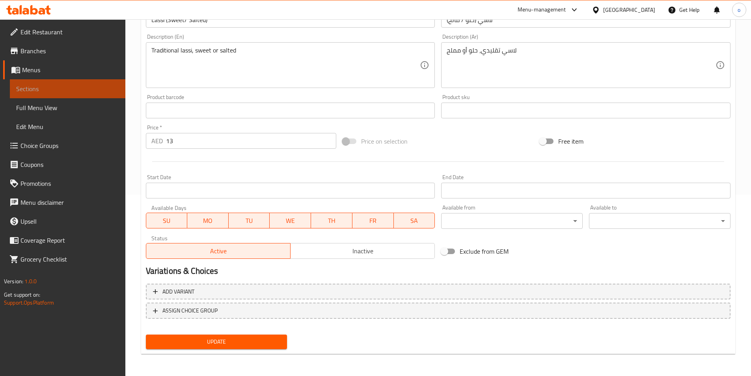
click at [71, 91] on span "Sections" at bounding box center [67, 88] width 103 height 9
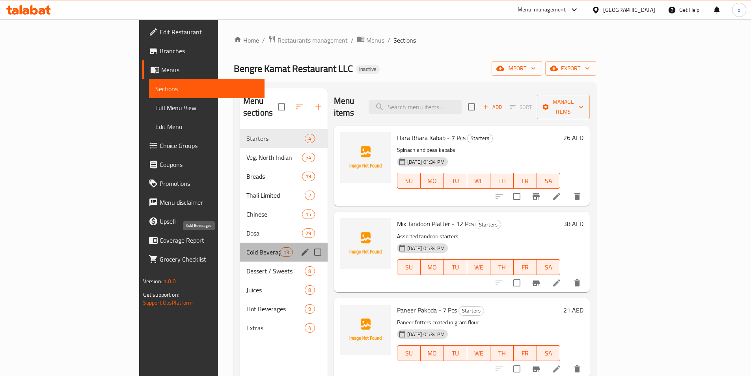
click at [246, 247] on span "Cold Beverages" at bounding box center [263, 251] width 34 height 9
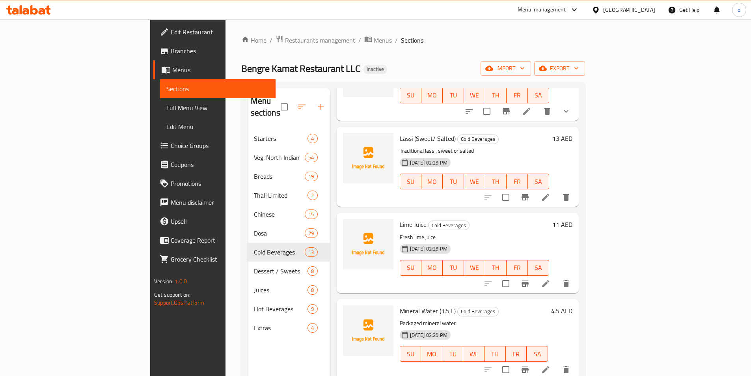
scroll to position [670, 0]
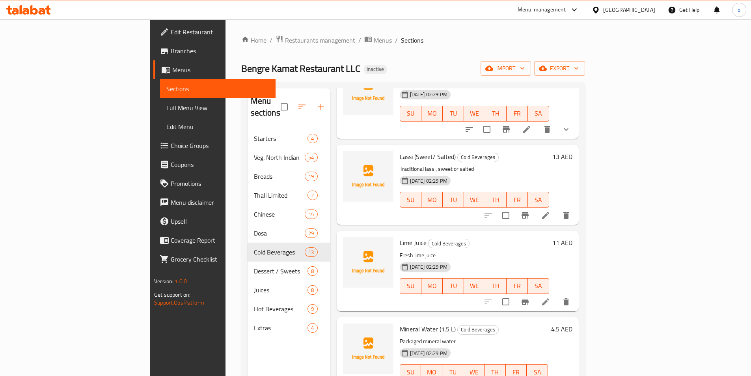
click at [549, 212] on icon at bounding box center [545, 215] width 7 height 7
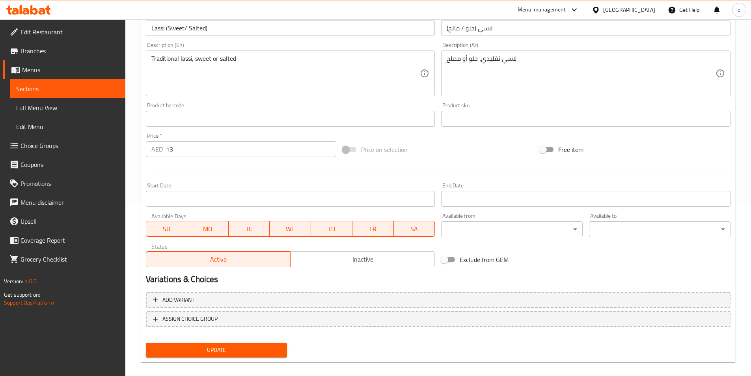
scroll to position [181, 0]
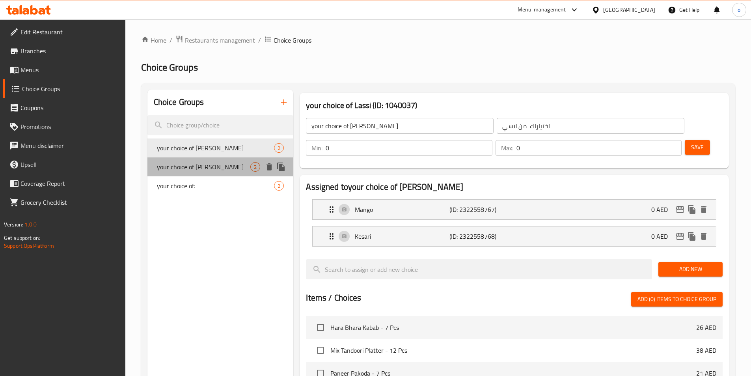
click at [226, 172] on div "your choice of Lassi 2" at bounding box center [220, 166] width 146 height 19
type input "your choice of [PERSON_NAME]"
type input "اختياراك من لاسي"
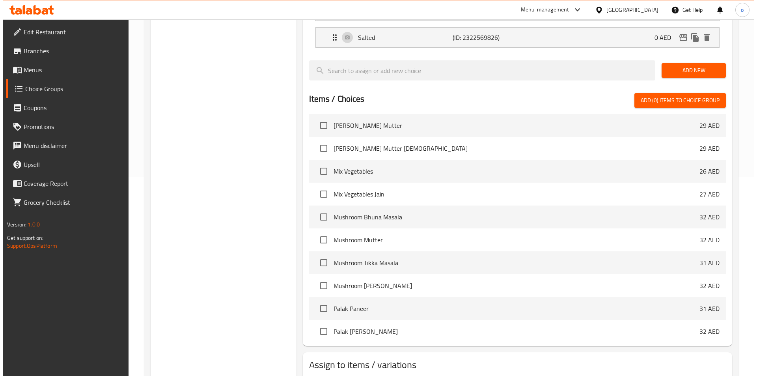
scroll to position [227, 0]
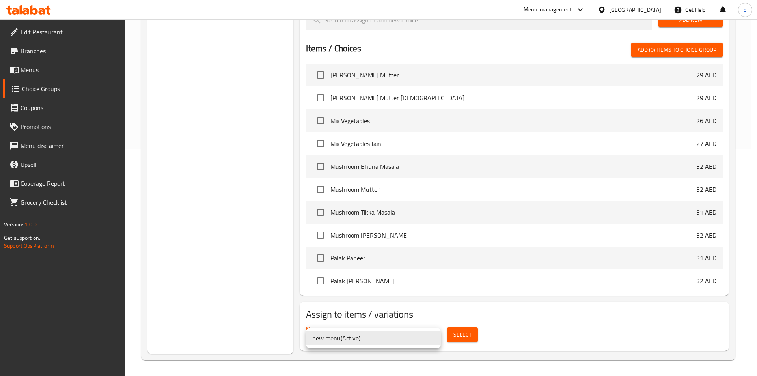
click at [463, 332] on div at bounding box center [378, 188] width 757 height 376
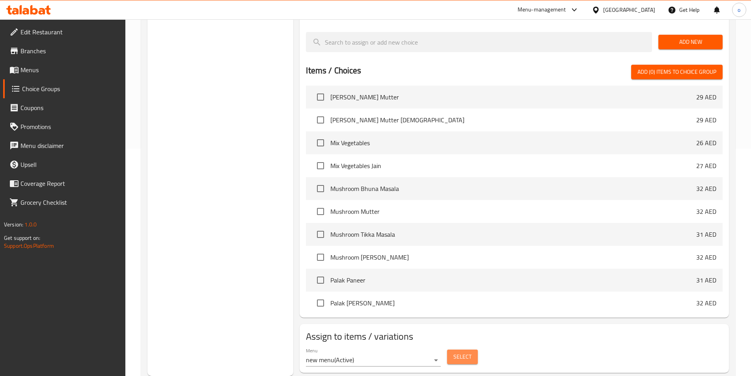
click at [464, 352] on span "Select" at bounding box center [462, 357] width 18 height 10
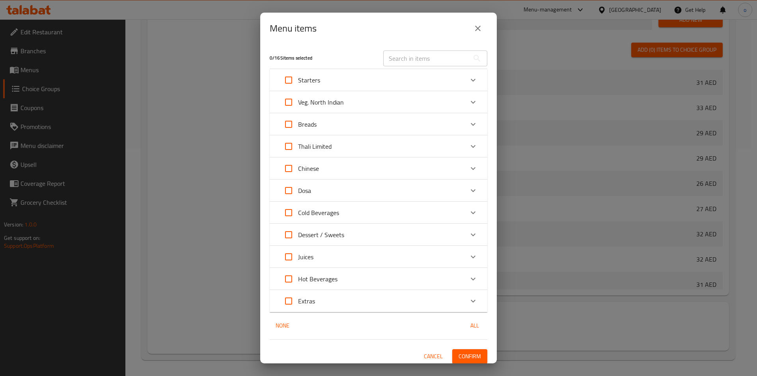
scroll to position [609, 0]
click at [308, 215] on p "Cold Beverages" at bounding box center [318, 212] width 41 height 9
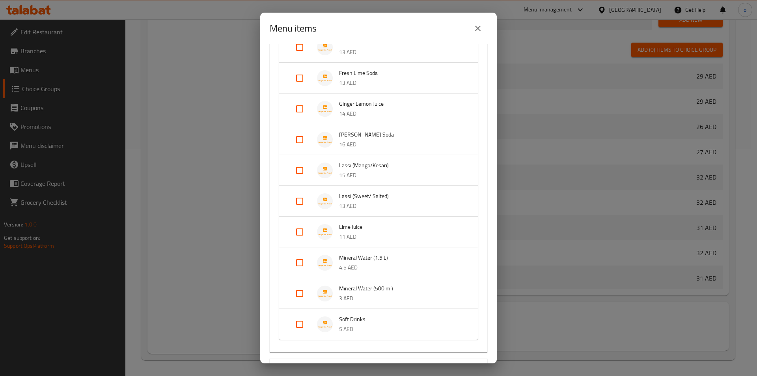
scroll to position [315, 0]
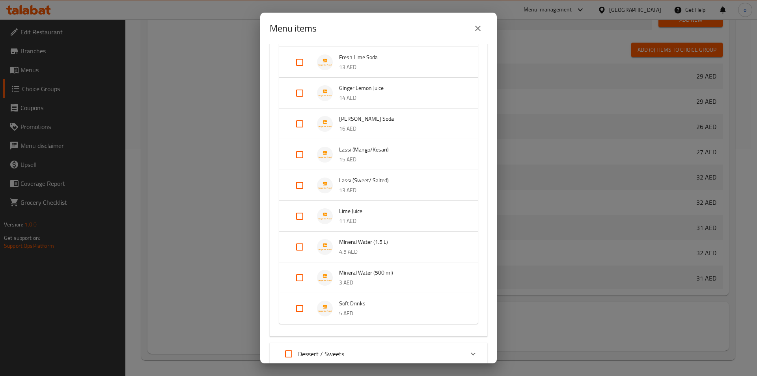
click at [300, 189] on input "Expand" at bounding box center [299, 185] width 19 height 19
checkbox input "true"
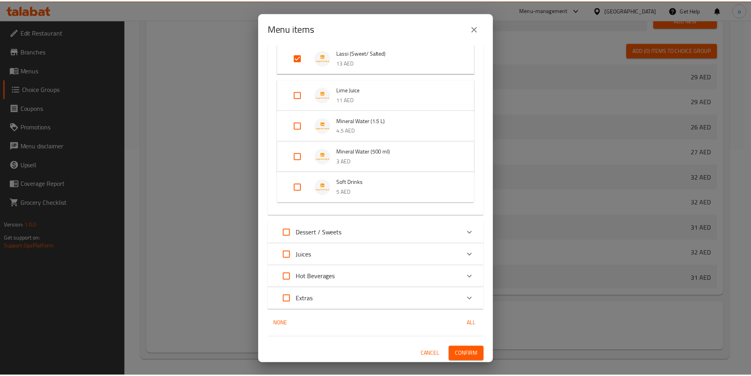
scroll to position [451, 0]
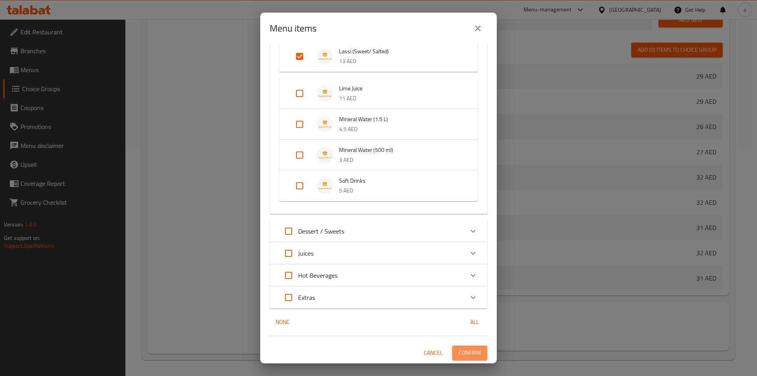
click at [470, 352] on span "Confirm" at bounding box center [470, 353] width 22 height 10
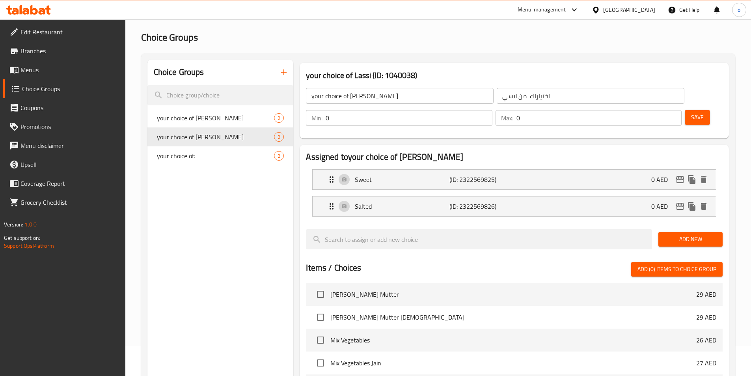
scroll to position [0, 0]
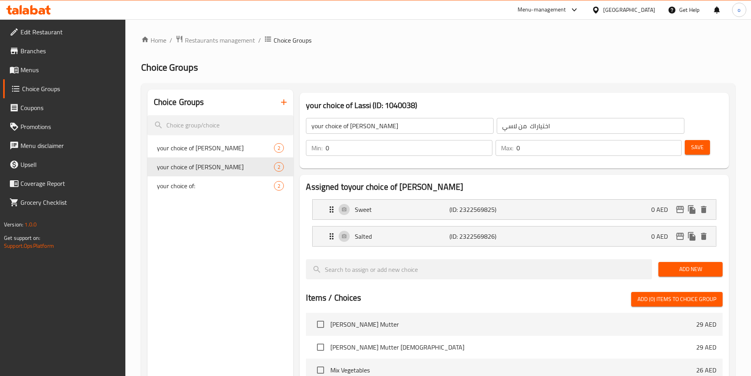
click at [42, 72] on span "Menus" at bounding box center [70, 69] width 99 height 9
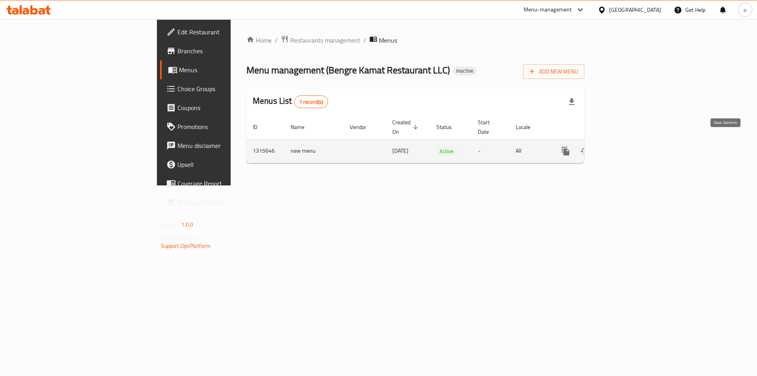
click at [627, 146] on icon "enhanced table" at bounding box center [622, 150] width 9 height 9
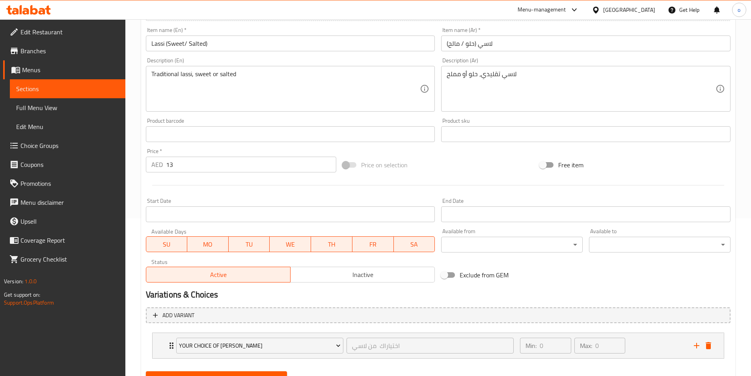
scroll to position [194, 0]
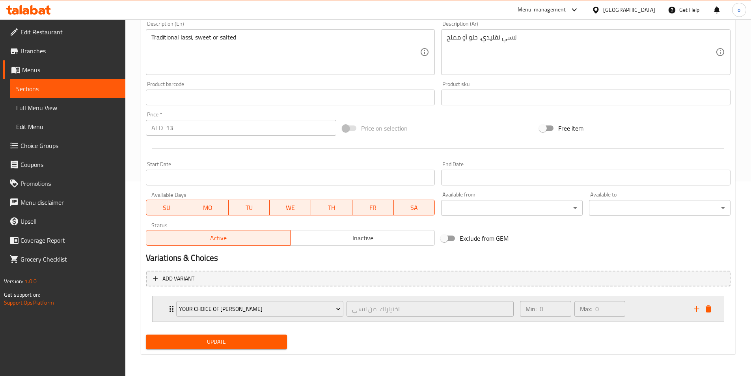
click at [167, 310] on icon "Expand" at bounding box center [171, 308] width 9 height 9
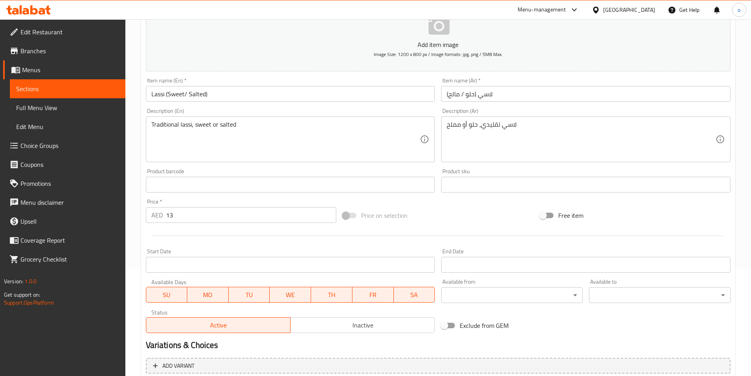
scroll to position [106, 0]
click at [114, 87] on span "Sections" at bounding box center [67, 88] width 103 height 9
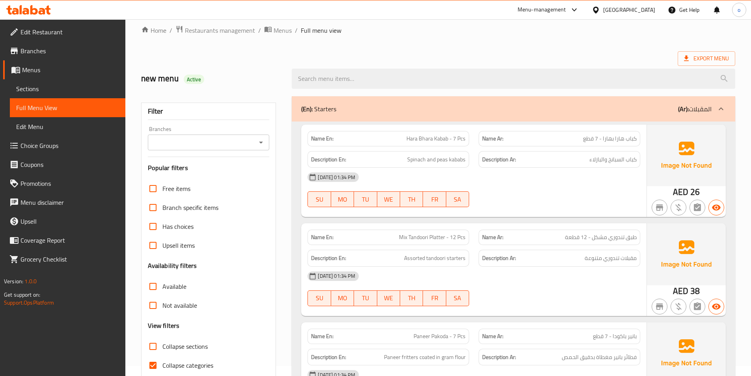
scroll to position [118, 0]
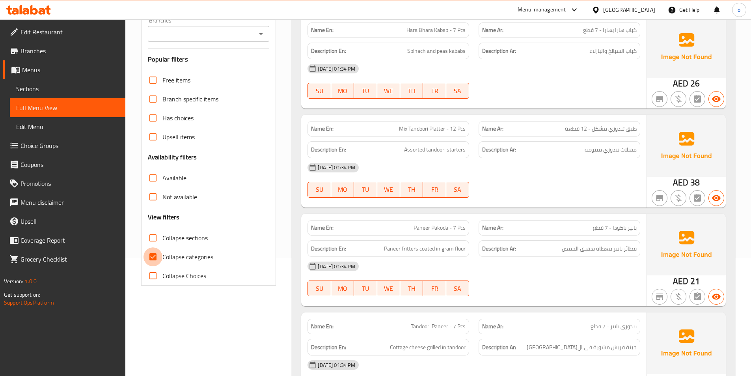
click at [152, 257] on input "Collapse categories" at bounding box center [153, 256] width 19 height 19
checkbox input "false"
click at [151, 228] on input "Collapse sections" at bounding box center [153, 237] width 19 height 19
checkbox input "true"
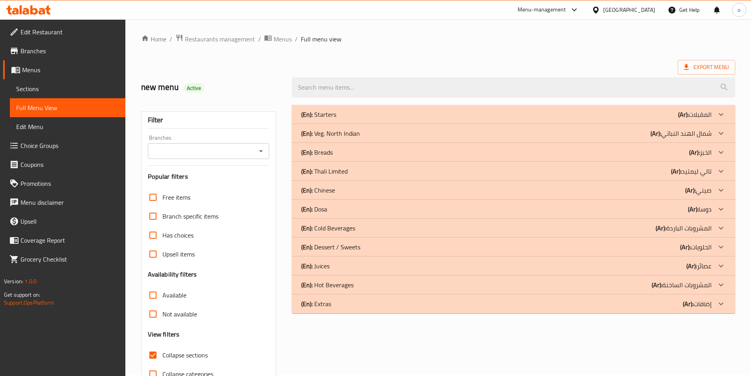
scroll to position [0, 0]
click at [360, 160] on div "(En): Breads (Ar): الخبز" at bounding box center [514, 153] width 444 height 19
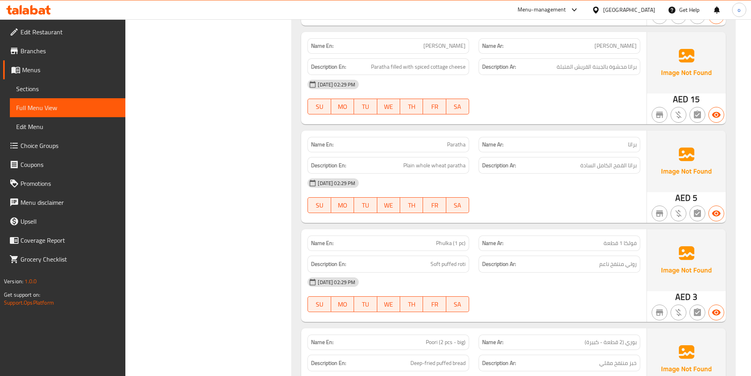
scroll to position [1419, 0]
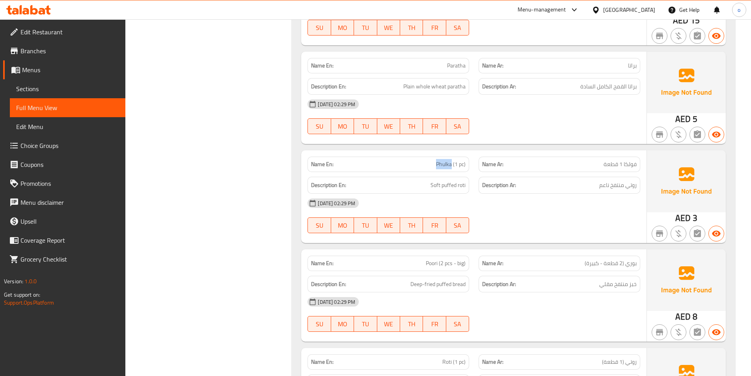
drag, startPoint x: 452, startPoint y: 165, endPoint x: 435, endPoint y: 163, distance: 17.5
click at [435, 163] on p "Name En: Phulka (1 pc)" at bounding box center [388, 164] width 155 height 8
copy span "Phulka"
click at [561, 207] on div "[DATE] 02:29 PM" at bounding box center [474, 203] width 342 height 19
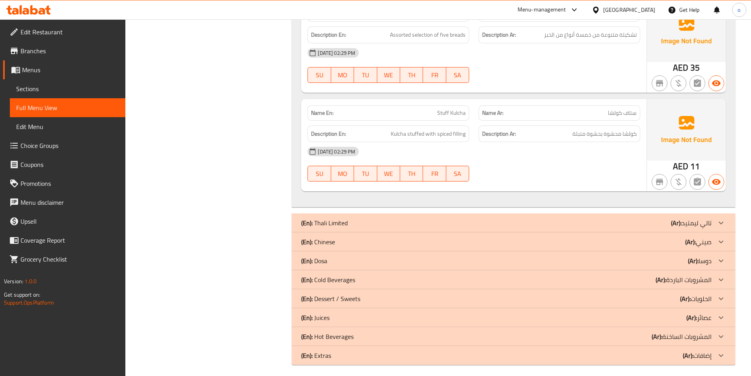
scroll to position [1871, 0]
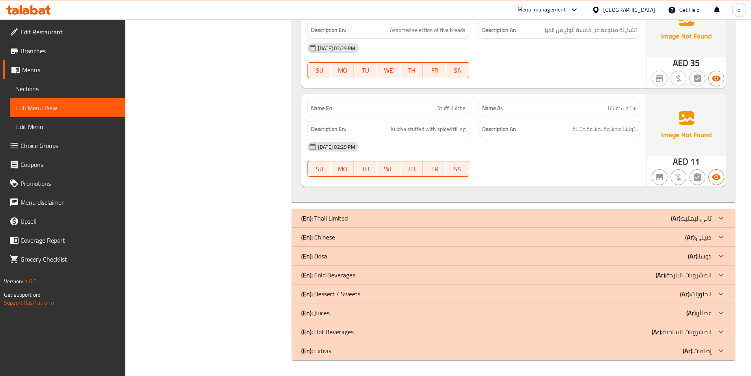
click at [338, 236] on div "(En): Chinese (Ar): صيني" at bounding box center [506, 236] width 410 height 9
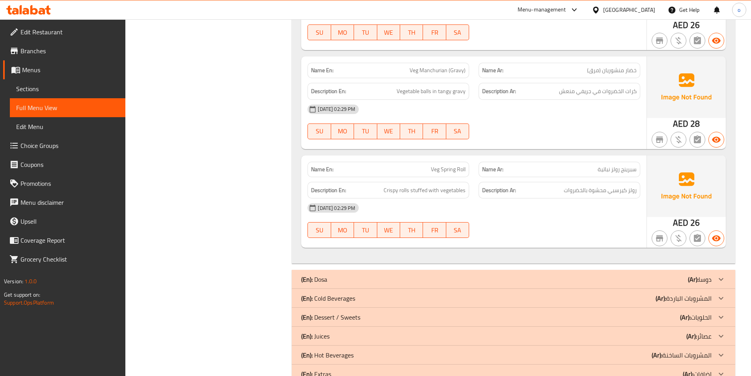
scroll to position [3392, 0]
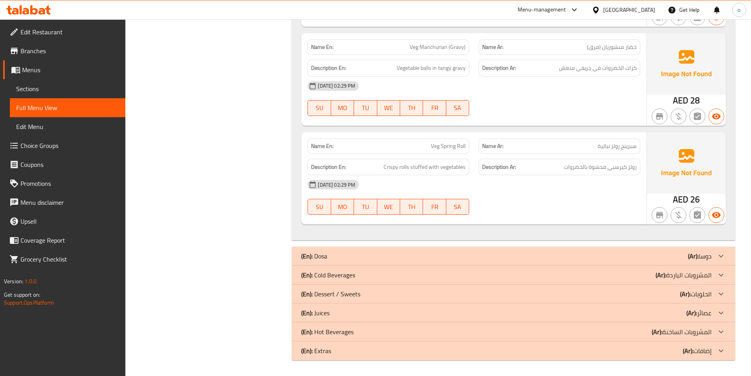
click at [666, 277] on b "(Ar):" at bounding box center [661, 275] width 11 height 12
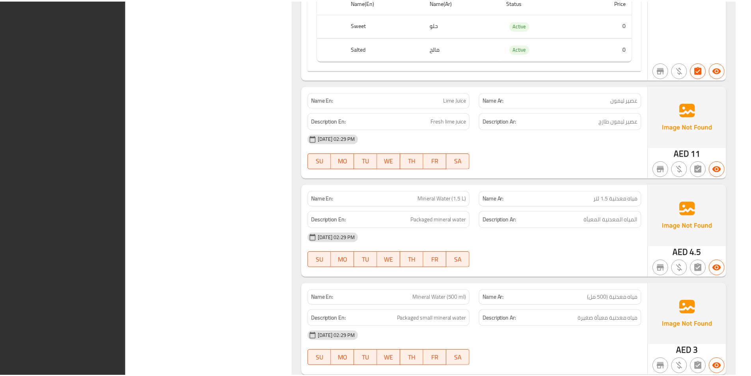
scroll to position [4956, 0]
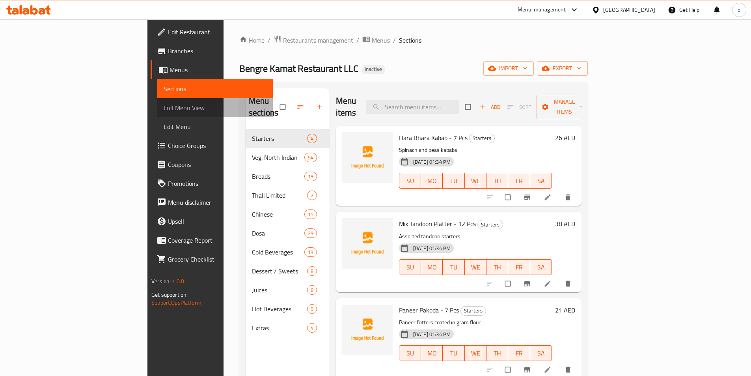
click at [157, 113] on link "Full Menu View" at bounding box center [215, 107] width 116 height 19
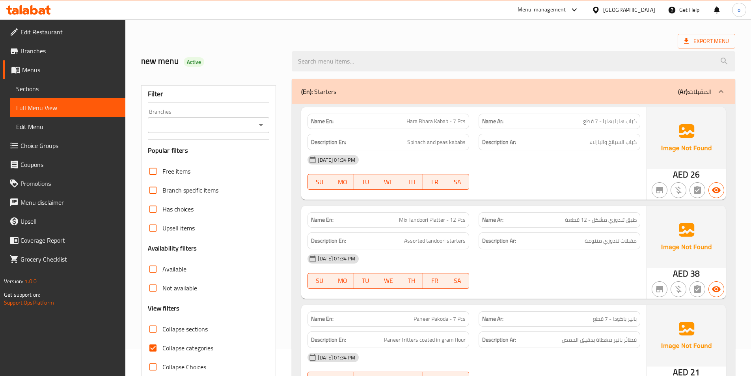
scroll to position [118, 0]
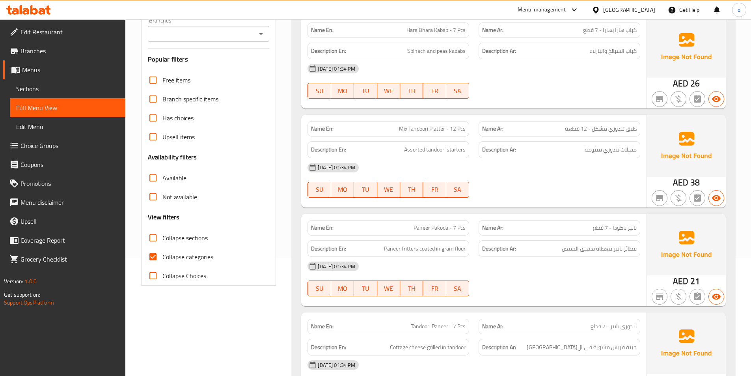
click at [158, 255] on input "Collapse categories" at bounding box center [153, 256] width 19 height 19
checkbox input "false"
click at [62, 38] on link "Edit Restaurant" at bounding box center [64, 31] width 122 height 19
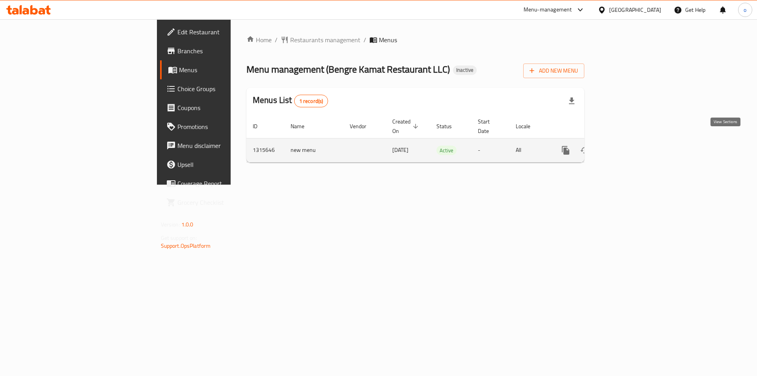
click at [627, 145] on icon "enhanced table" at bounding box center [622, 149] width 9 height 9
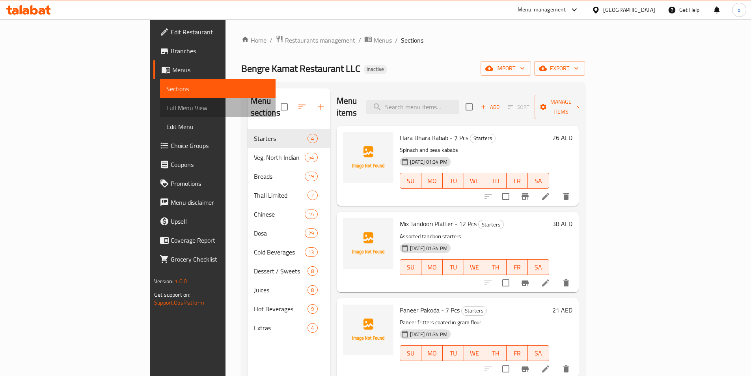
click at [166, 107] on span "Full Menu View" at bounding box center [217, 107] width 103 height 9
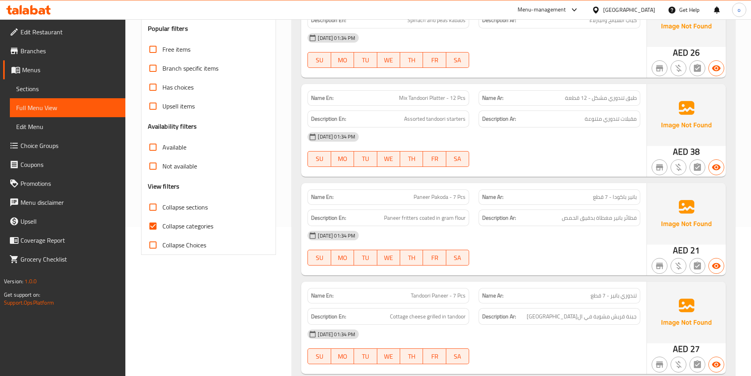
scroll to position [158, 0]
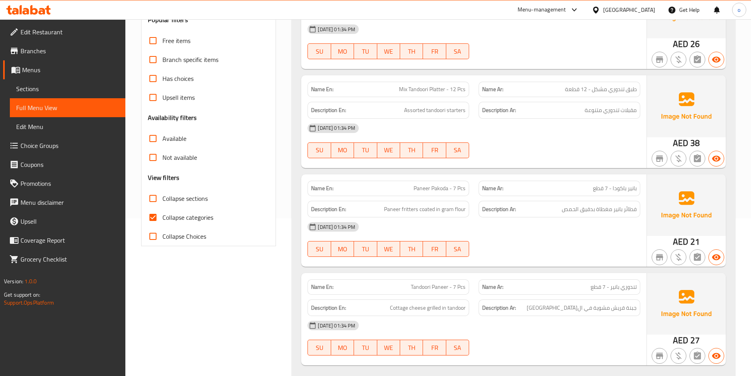
click at [151, 210] on input "Collapse categories" at bounding box center [153, 217] width 19 height 19
checkbox input "false"
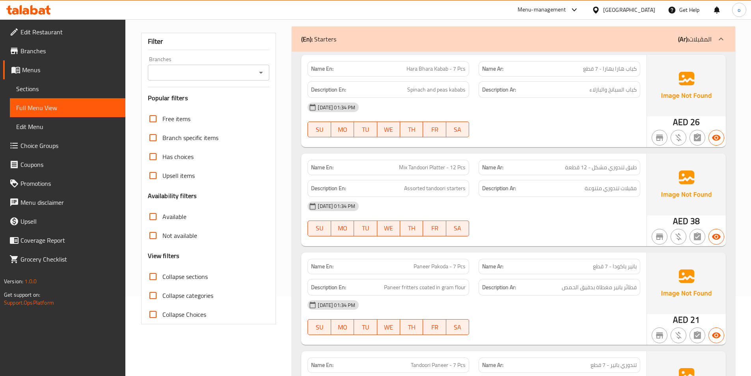
scroll to position [79, 0]
click at [159, 277] on input "Collapse sections" at bounding box center [153, 277] width 19 height 19
checkbox input "true"
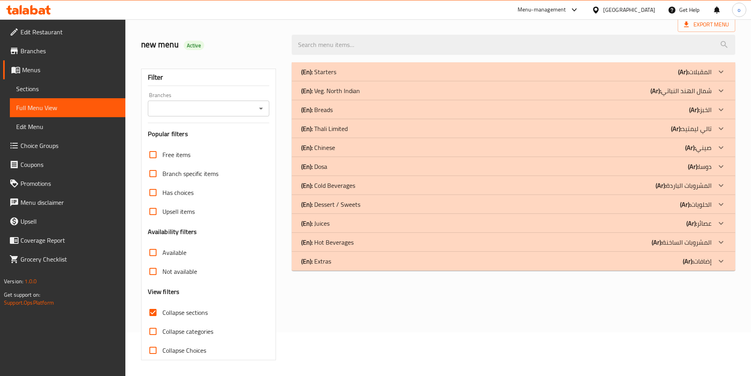
scroll to position [44, 0]
click at [717, 109] on icon at bounding box center [720, 109] width 9 height 9
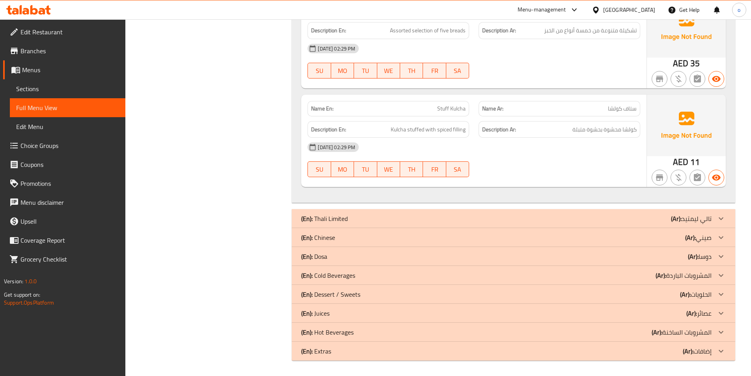
scroll to position [1871, 0]
click at [718, 271] on icon at bounding box center [720, 274] width 9 height 9
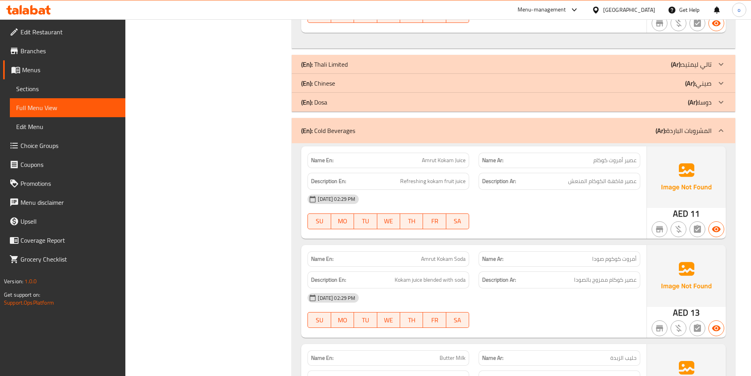
scroll to position [1906, 0]
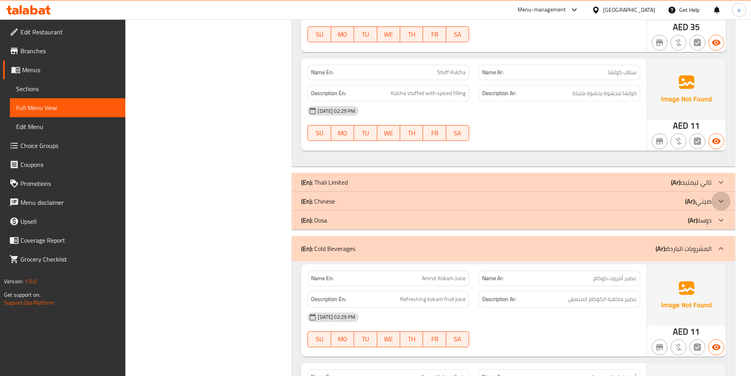
click at [719, 195] on div at bounding box center [721, 201] width 19 height 19
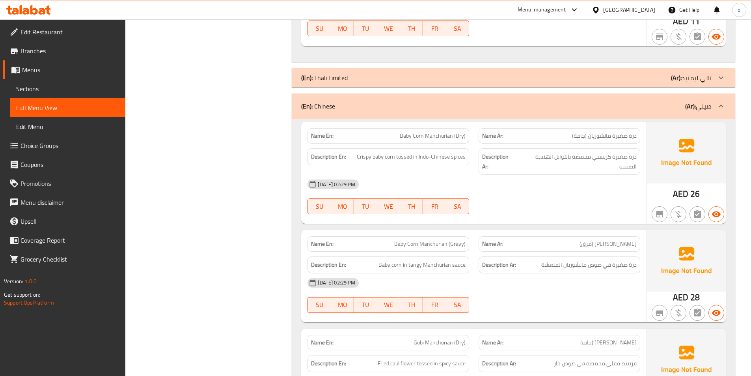
scroll to position [2129, 0]
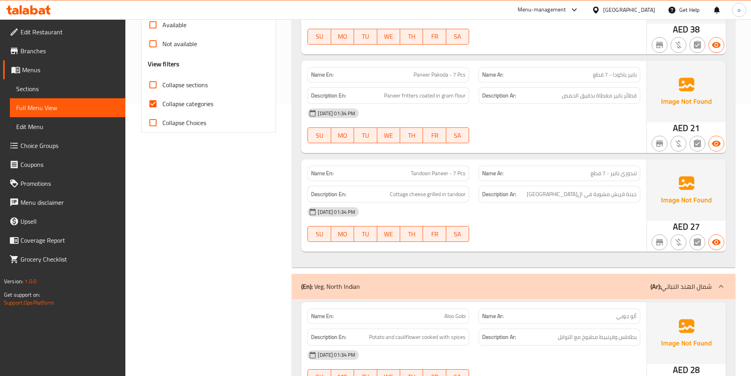
scroll to position [276, 0]
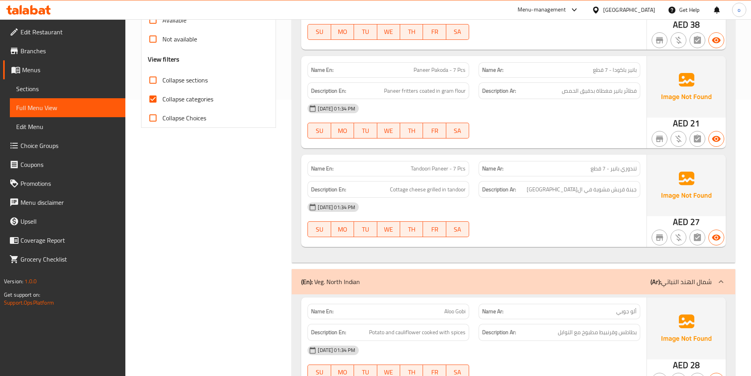
click at [157, 86] on input "Collapse sections" at bounding box center [153, 80] width 19 height 19
checkbox input "true"
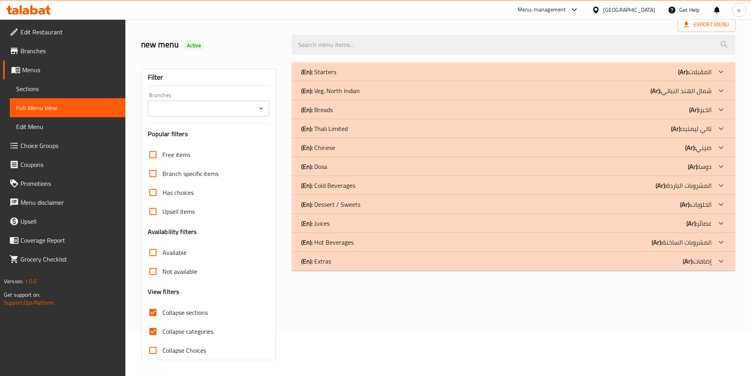
click at [149, 322] on input "Collapse categories" at bounding box center [153, 331] width 19 height 19
checkbox input "false"
click at [356, 186] on div "(En): Cold Beverages (Ar): المشروبات الباردة" at bounding box center [506, 185] width 410 height 9
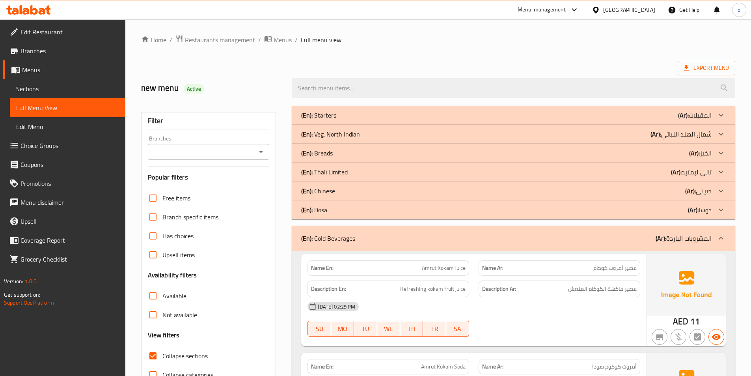
scroll to position [0, 0]
click at [301, 189] on b "(En):" at bounding box center [306, 191] width 11 height 12
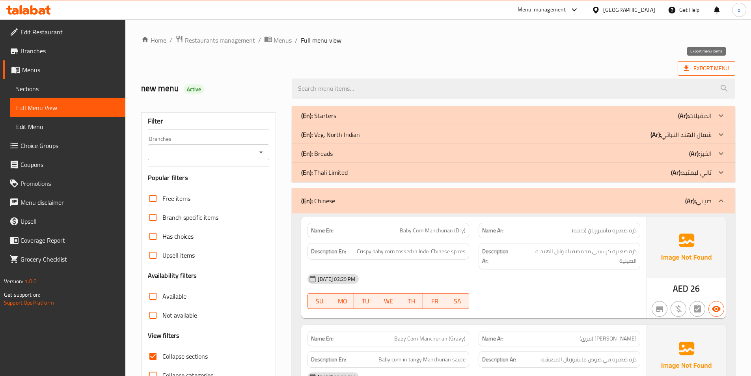
click at [698, 71] on span "Export Menu" at bounding box center [706, 68] width 45 height 10
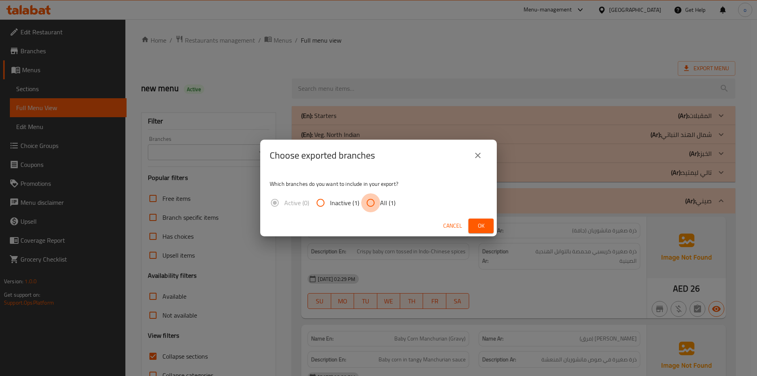
click at [374, 203] on input "All (1)" at bounding box center [370, 202] width 19 height 19
radio input "true"
click at [480, 228] on span "Ok" at bounding box center [481, 226] width 13 height 10
